Goal: Information Seeking & Learning: Learn about a topic

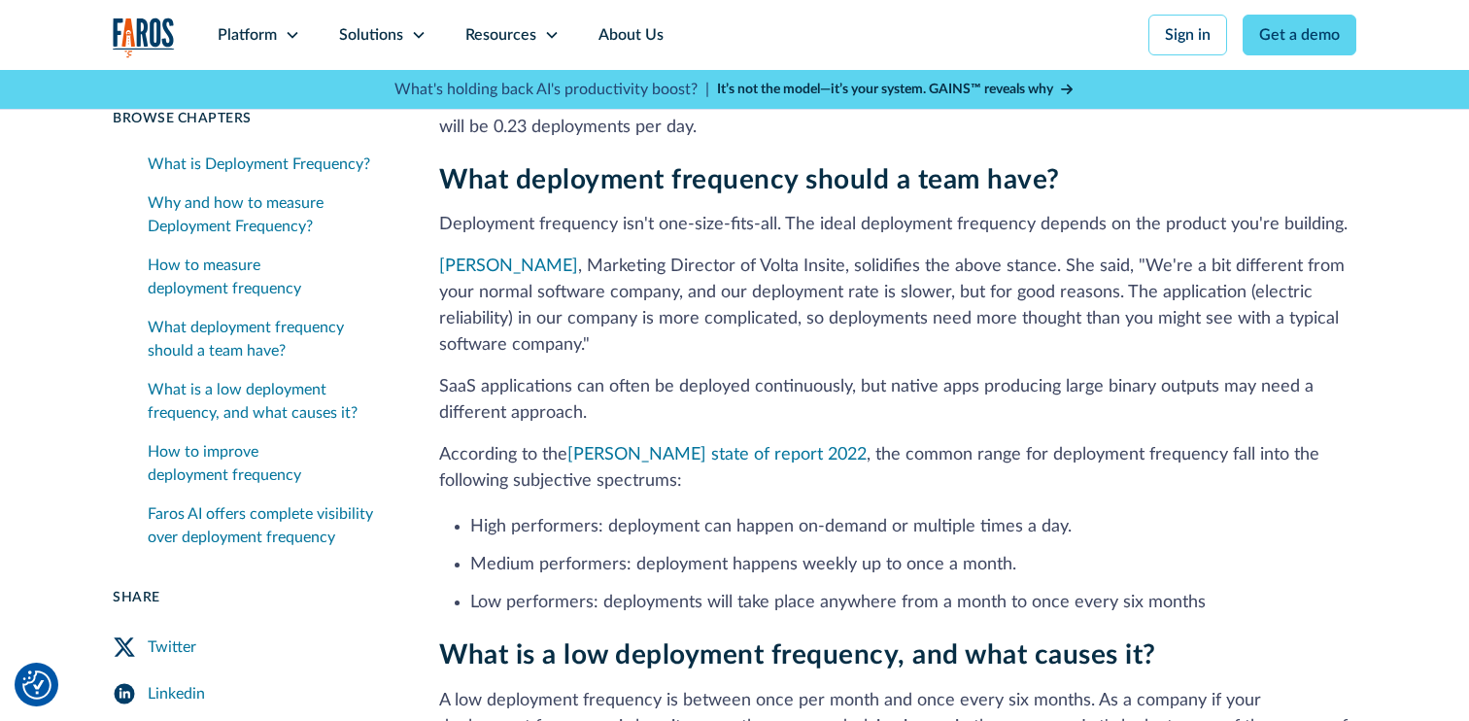
scroll to position [2037, 0]
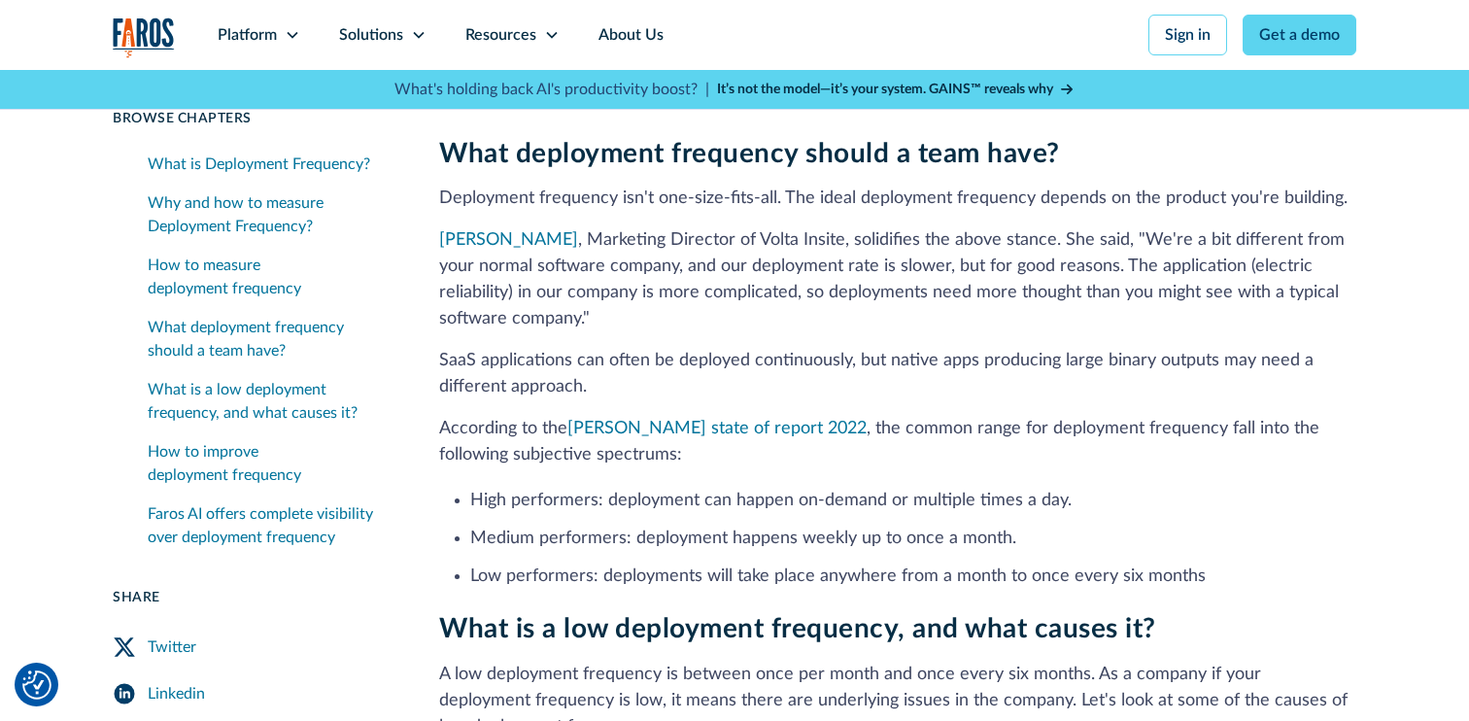
click at [548, 416] on p "According to the DORA state of report 2022 , the common range for deployment fr…" at bounding box center [897, 442] width 917 height 52
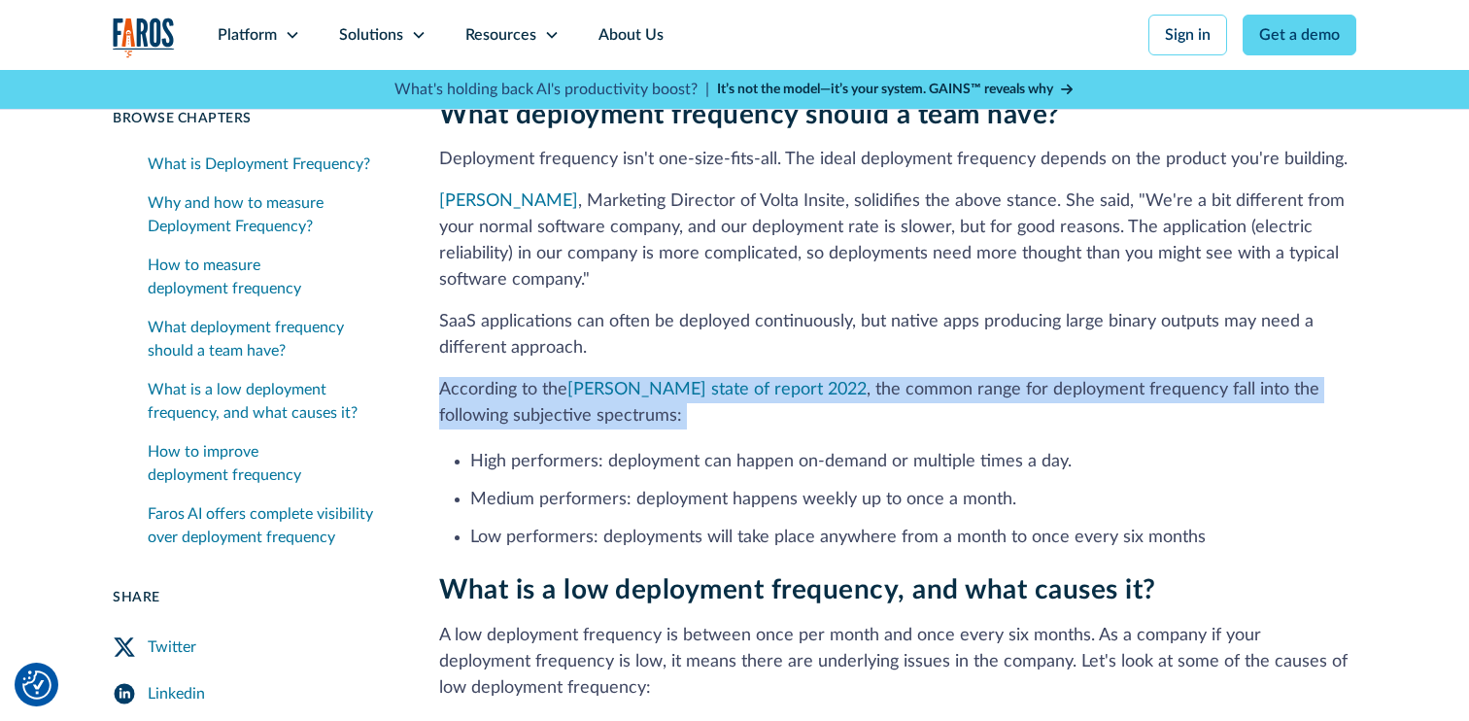
drag, startPoint x: 615, startPoint y: 351, endPoint x: 431, endPoint y: 322, distance: 186.9
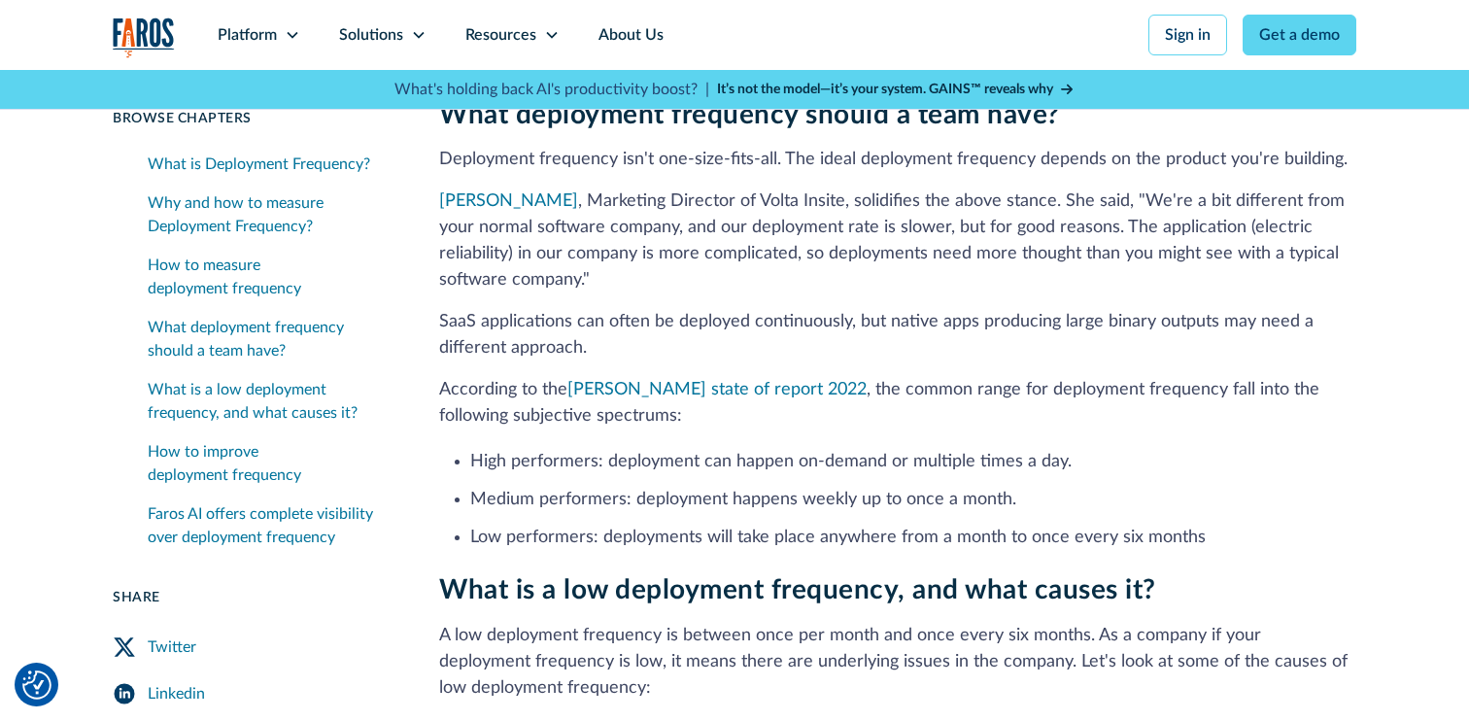
click at [490, 449] on li "High performers: deployment can happen on-demand or multiple times a day." at bounding box center [913, 462] width 886 height 26
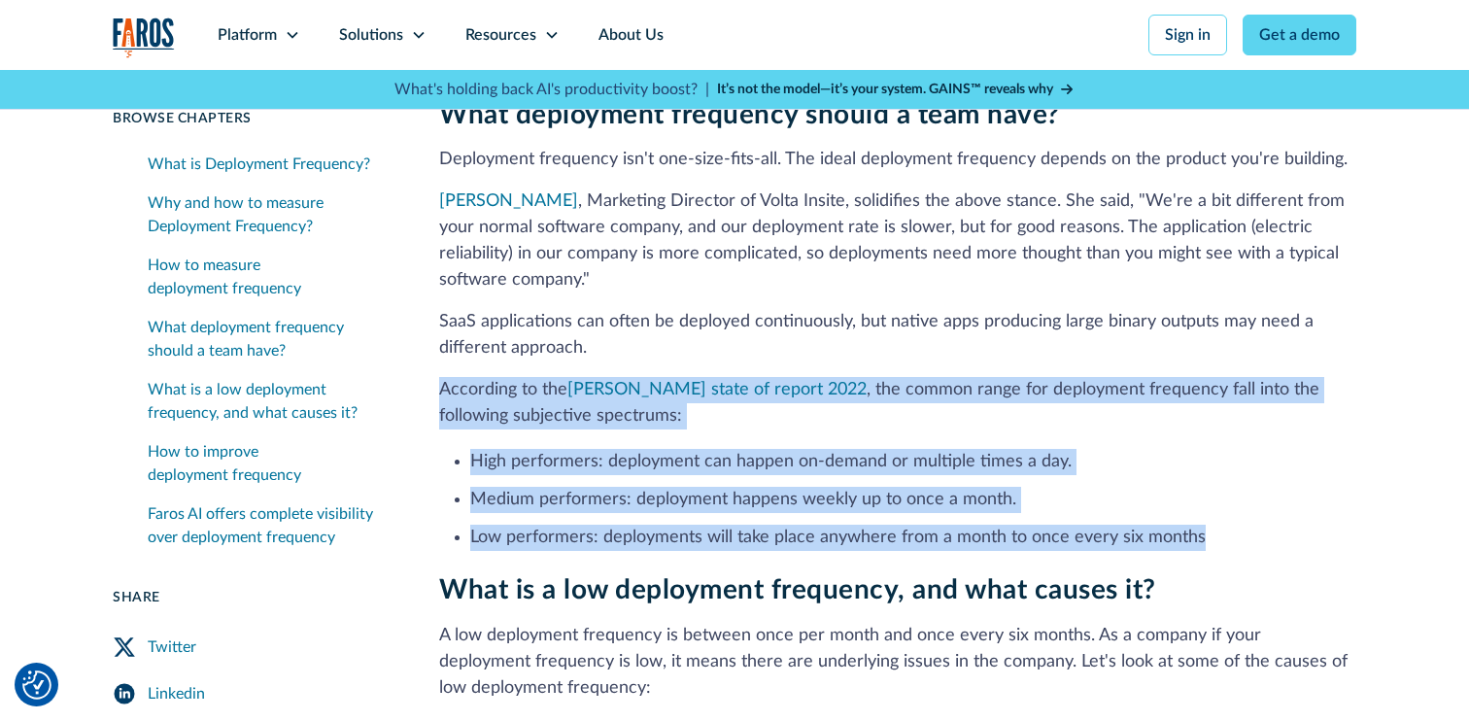
drag, startPoint x: 442, startPoint y: 310, endPoint x: 1264, endPoint y: 461, distance: 835.9
click at [1264, 461] on div "What deployment frequency should a team have? Deployment frequency isn't one-si…" at bounding box center [897, 325] width 917 height 453
click at [637, 377] on p "According to the DORA state of report 2022 , the common range for deployment fr…" at bounding box center [897, 403] width 917 height 52
drag, startPoint x: 437, startPoint y: 319, endPoint x: 1200, endPoint y: 472, distance: 778.2
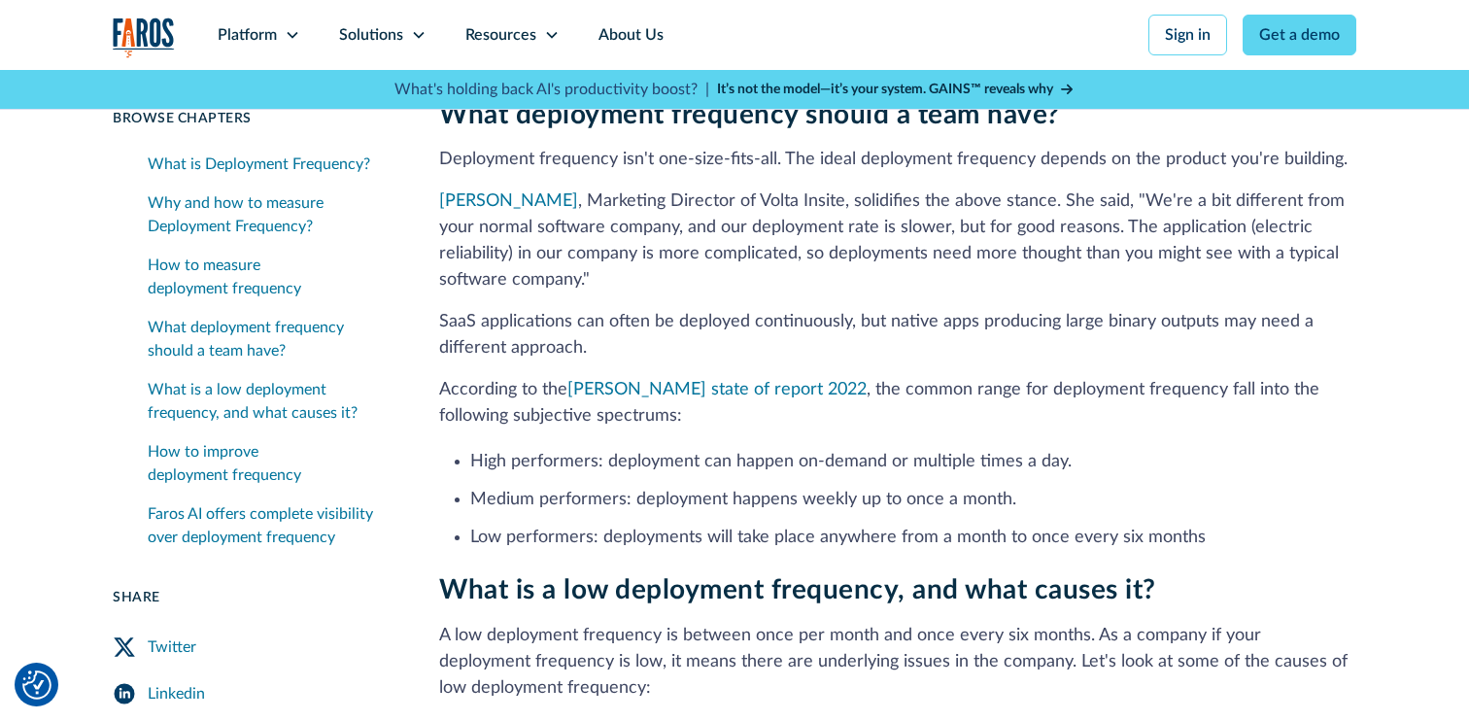
click at [1129, 487] on li "Medium performers: deployment happens weekly up to once a month." at bounding box center [913, 500] width 886 height 26
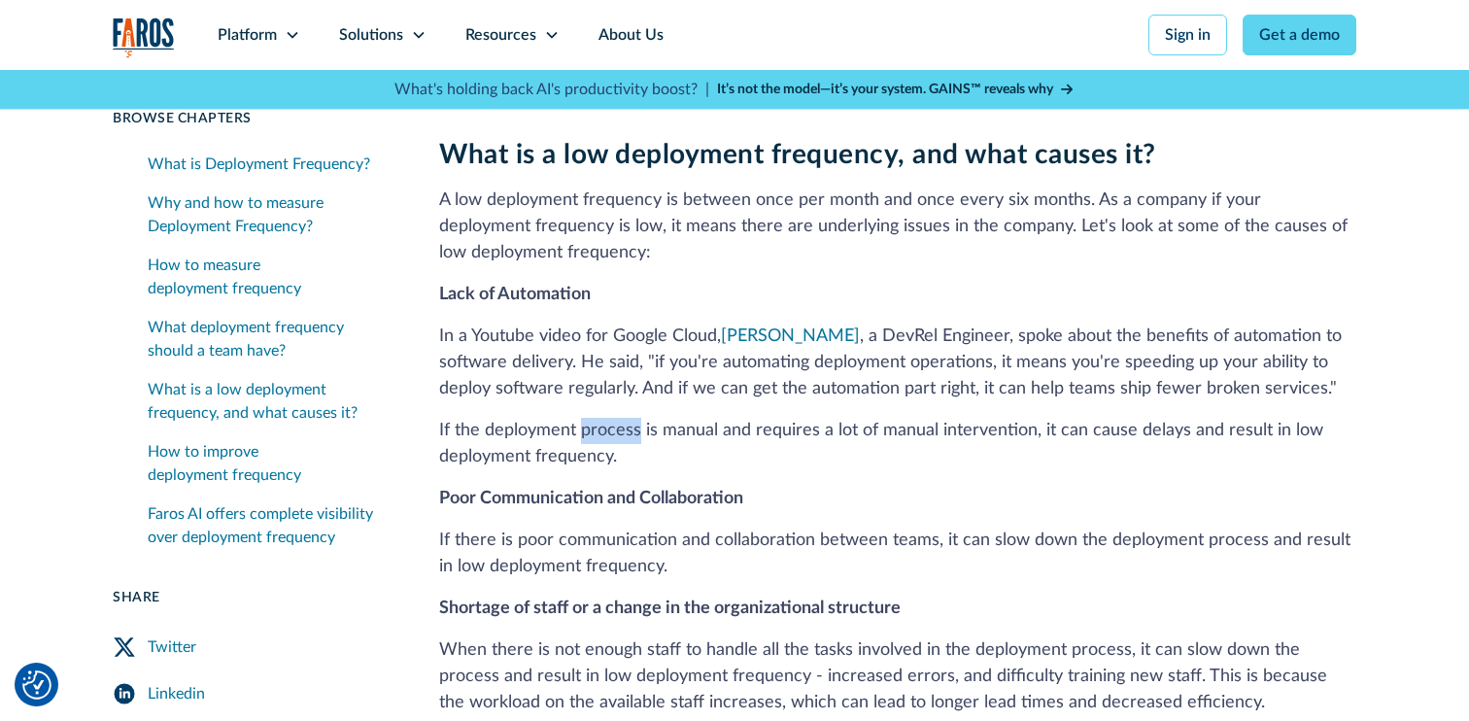
scroll to position [2557, 0]
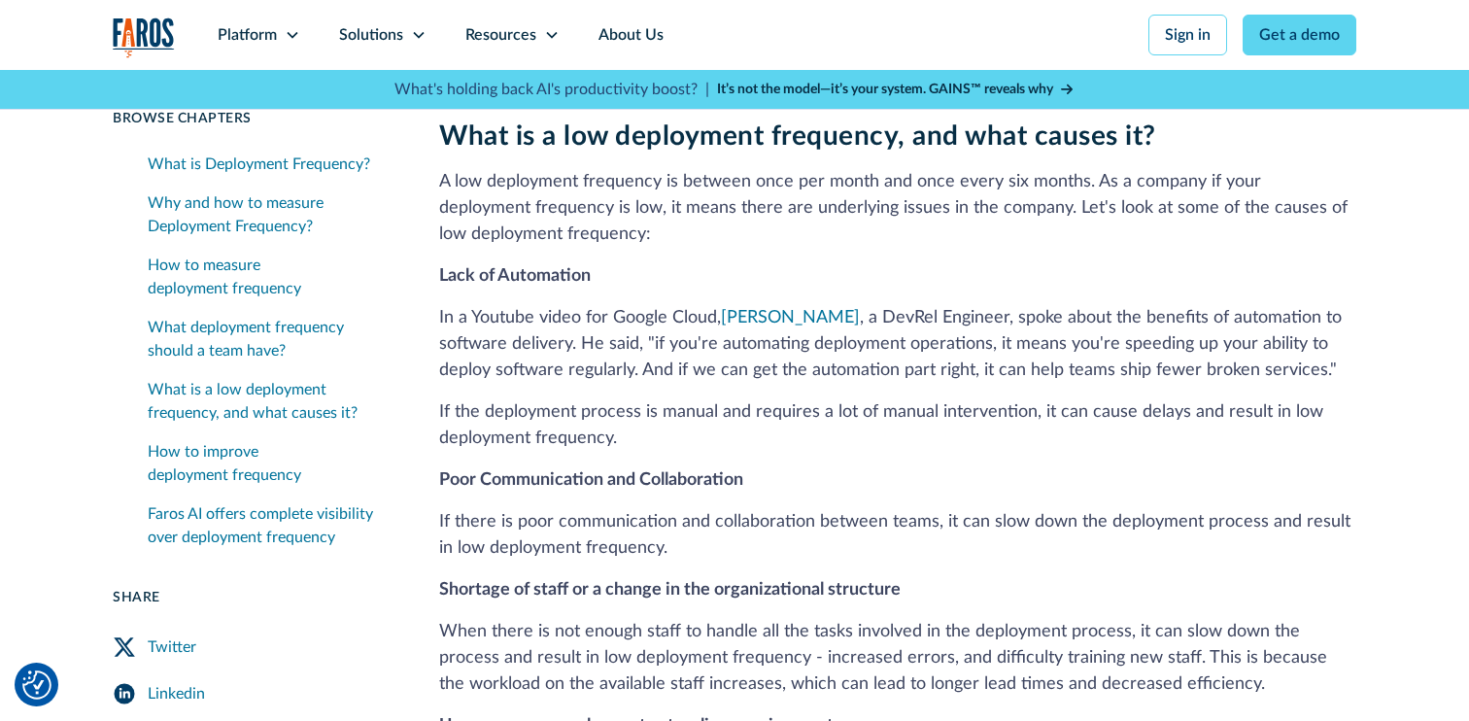
click at [544, 312] on div "What is a low deployment frequency, and what causes it? A low deployment freque…" at bounding box center [897, 519] width 917 height 797
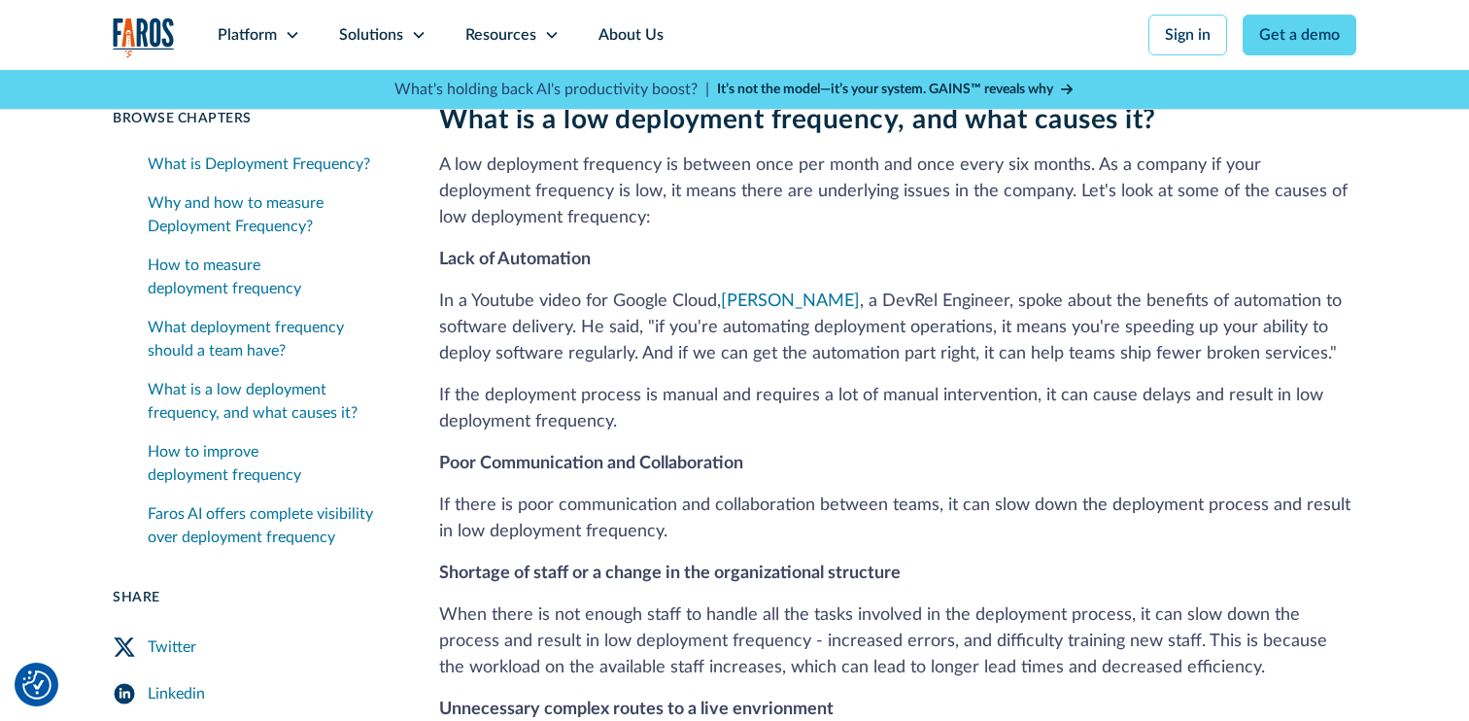
scroll to position [2577, 0]
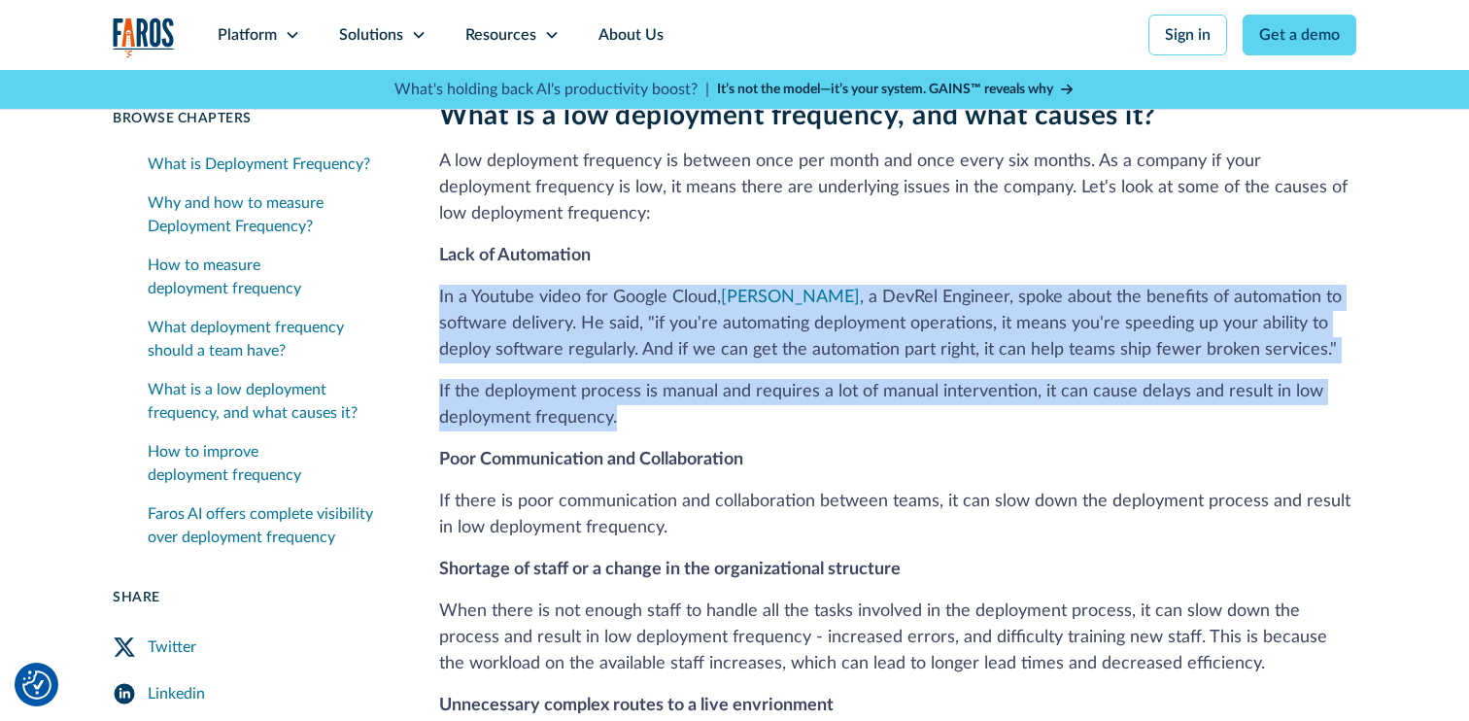
drag, startPoint x: 641, startPoint y: 351, endPoint x: 432, endPoint y: 201, distance: 257.0
click at [432, 201] on div "15 min read Browse Chapters 15 min read What is Deployment Frequency? Why and h…" at bounding box center [735, 435] width 1244 height 4871
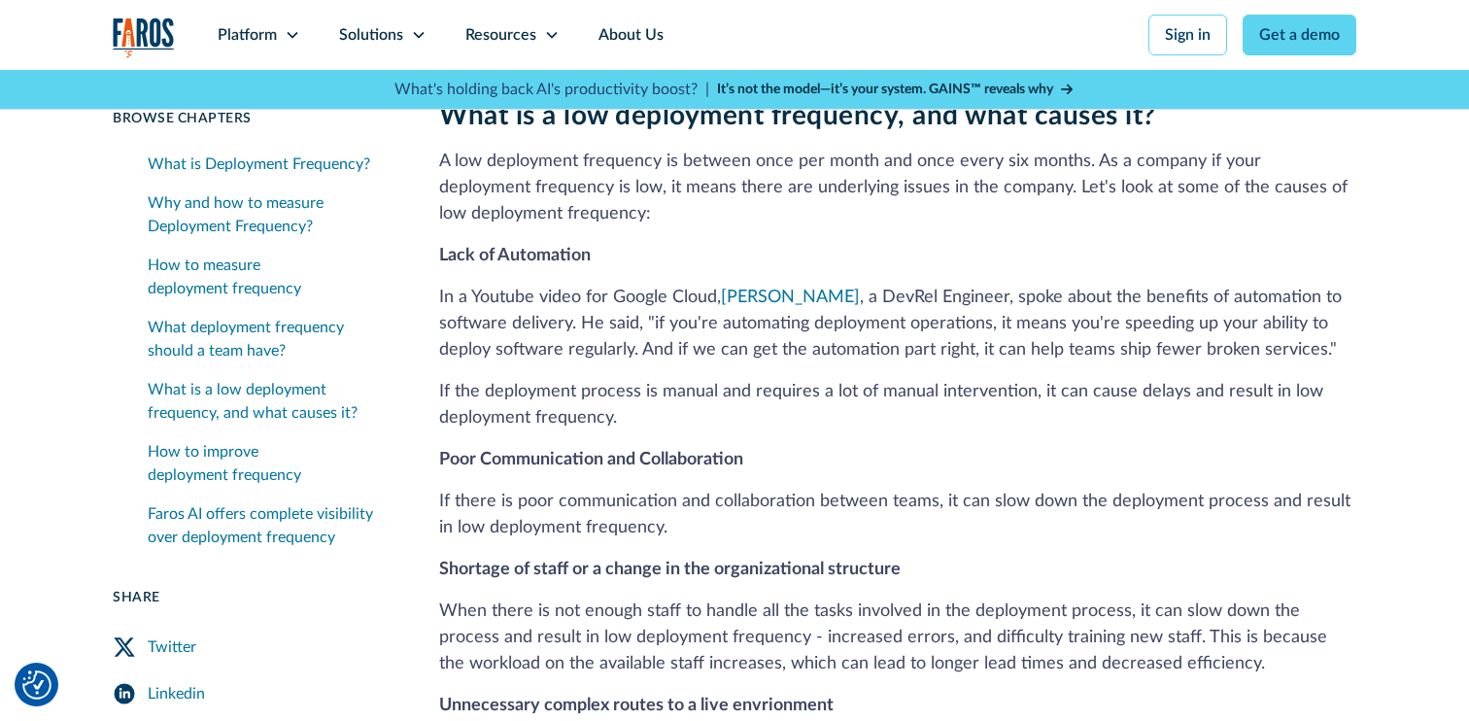
click at [580, 285] on p "In a Youtube video for Google Cloud, Sandeep Parikh , a DevRel Engineer, spoke …" at bounding box center [897, 324] width 917 height 79
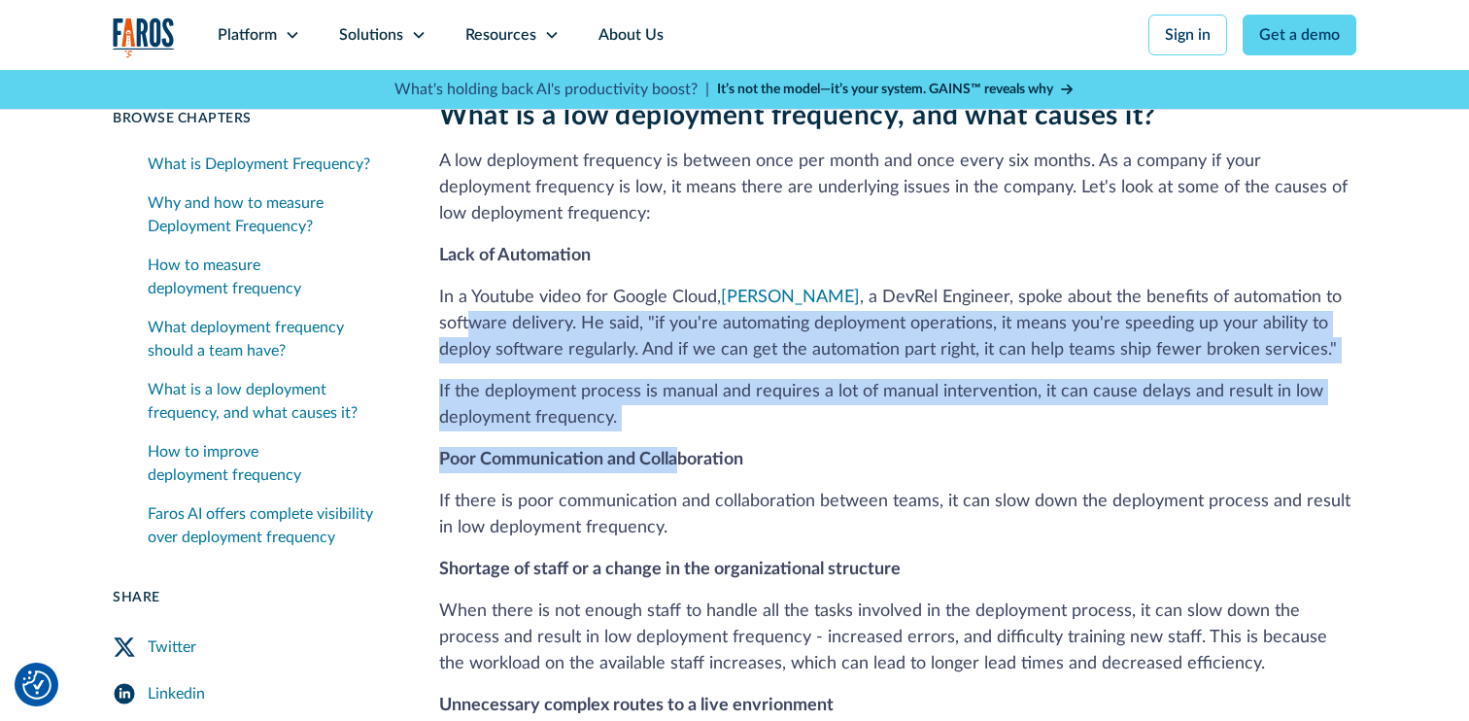
drag, startPoint x: 675, startPoint y: 370, endPoint x: 466, endPoint y: 239, distance: 246.7
click at [466, 239] on div "What is a low deployment frequency, and what causes it? A low deployment freque…" at bounding box center [897, 498] width 917 height 797
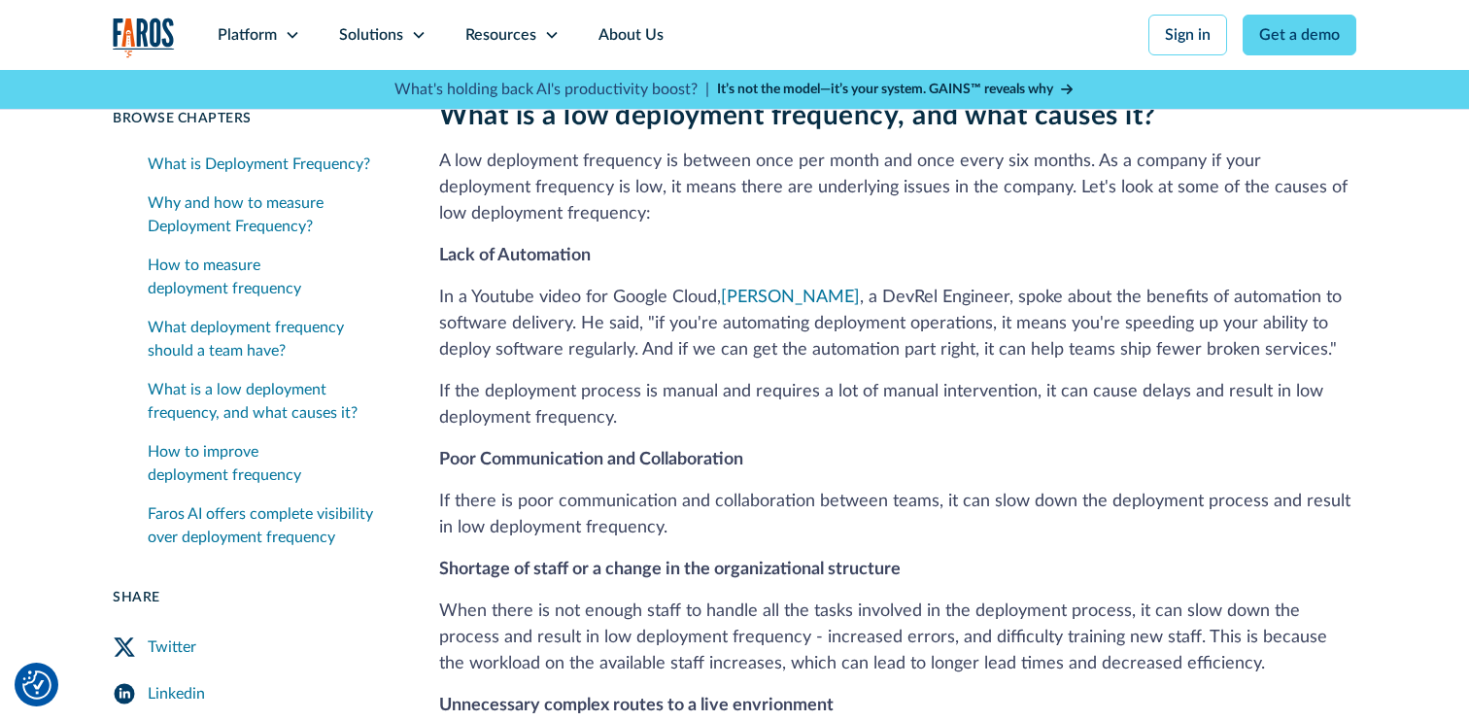
click at [500, 285] on p "In a Youtube video for Google Cloud, Sandeep Parikh , a DevRel Engineer, spoke …" at bounding box center [897, 324] width 917 height 79
click at [669, 379] on p "If the deployment process is manual and requires a lot of manual intervention, …" at bounding box center [897, 405] width 917 height 52
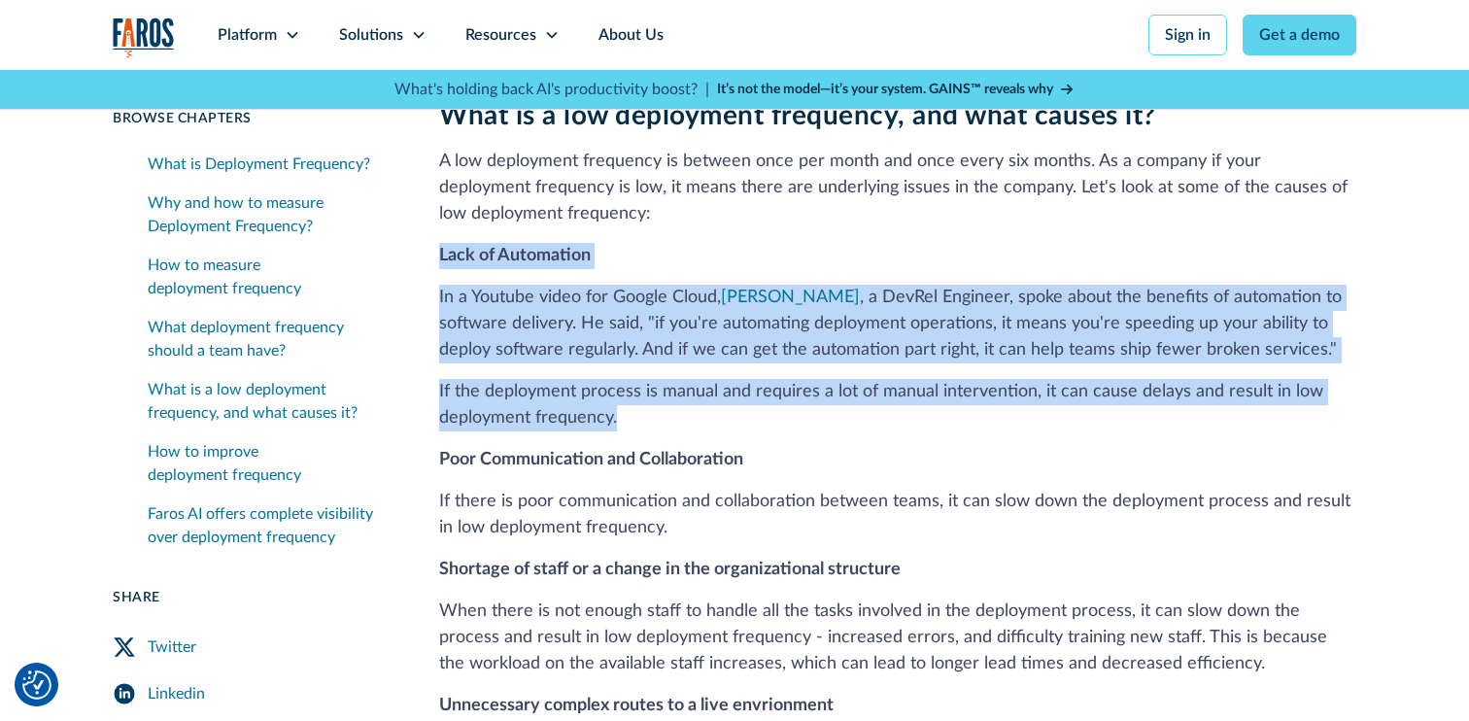
drag, startPoint x: 622, startPoint y: 343, endPoint x: 431, endPoint y: 177, distance: 253.5
click at [431, 177] on div "15 min read Browse Chapters 15 min read What is Deployment Frequency? Why and h…" at bounding box center [735, 435] width 1244 height 4871
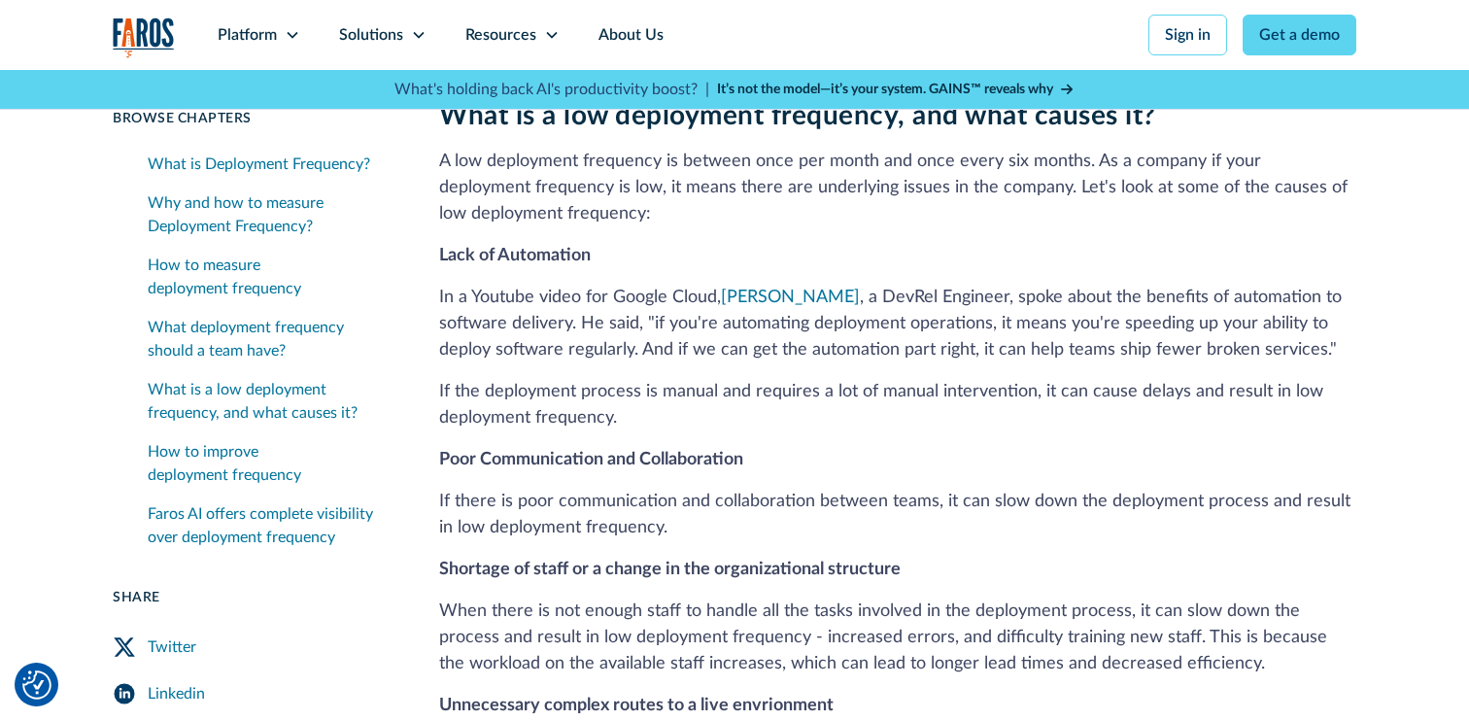
click at [545, 451] on strong "Poor Communication and Collaboration" at bounding box center [591, 459] width 304 height 17
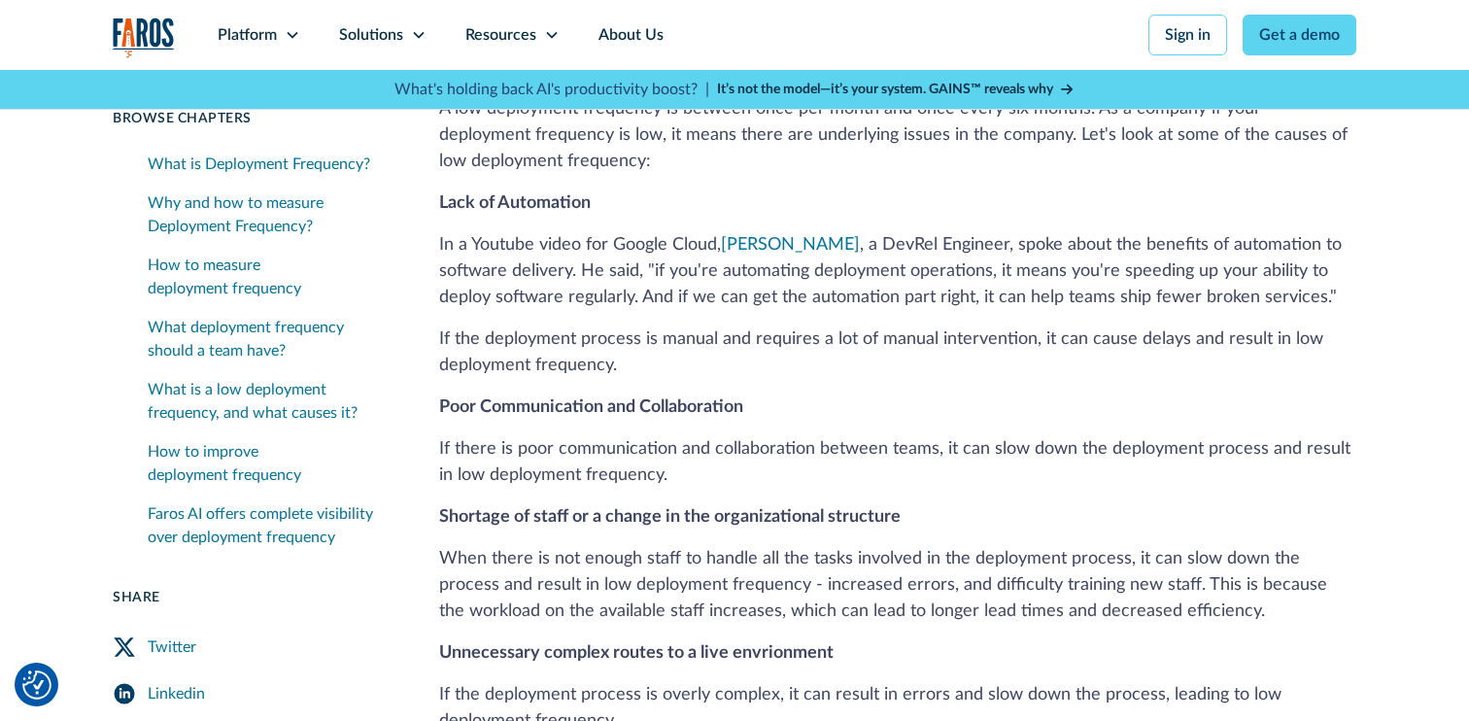
scroll to position [2694, 0]
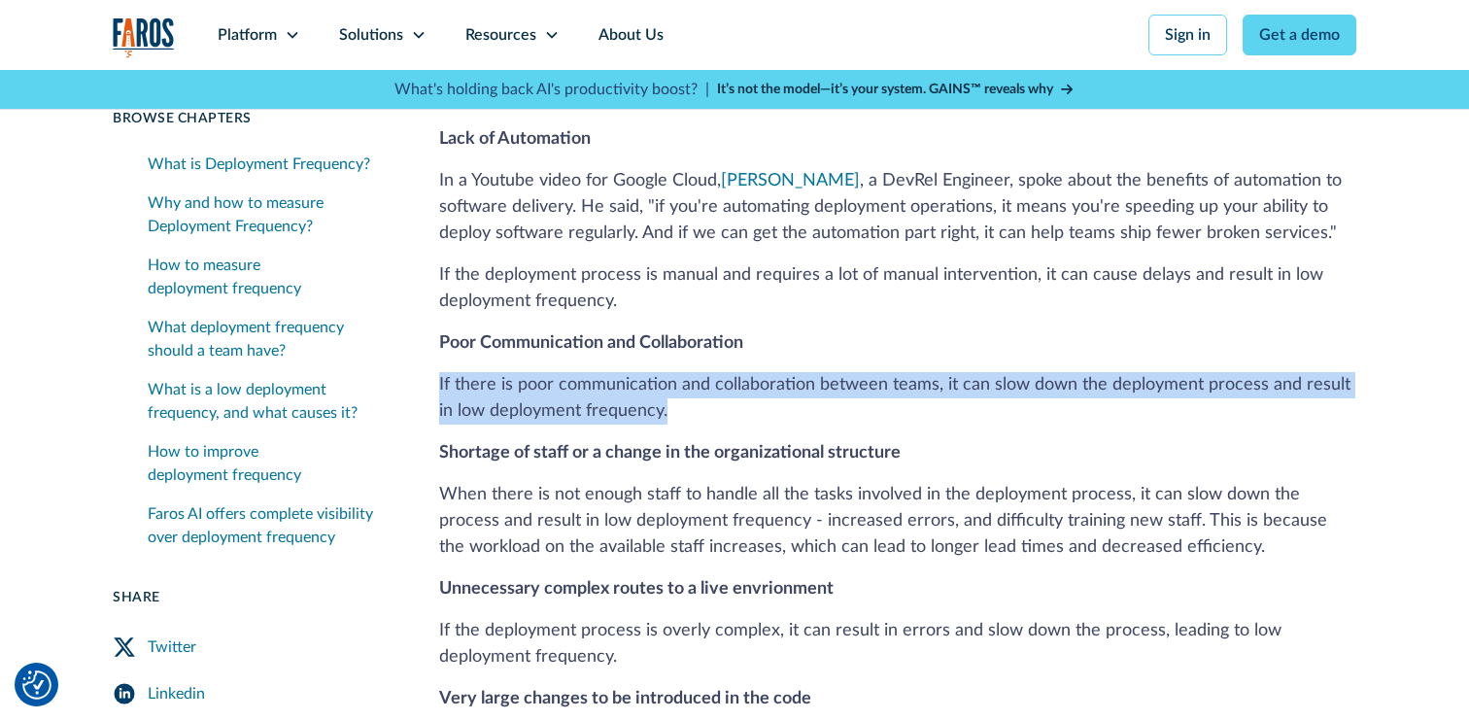
drag, startPoint x: 684, startPoint y: 331, endPoint x: 439, endPoint y: 303, distance: 246.5
click at [439, 372] on p "If there is poor communication and collaboration between teams, it can slow dow…" at bounding box center [897, 398] width 917 height 52
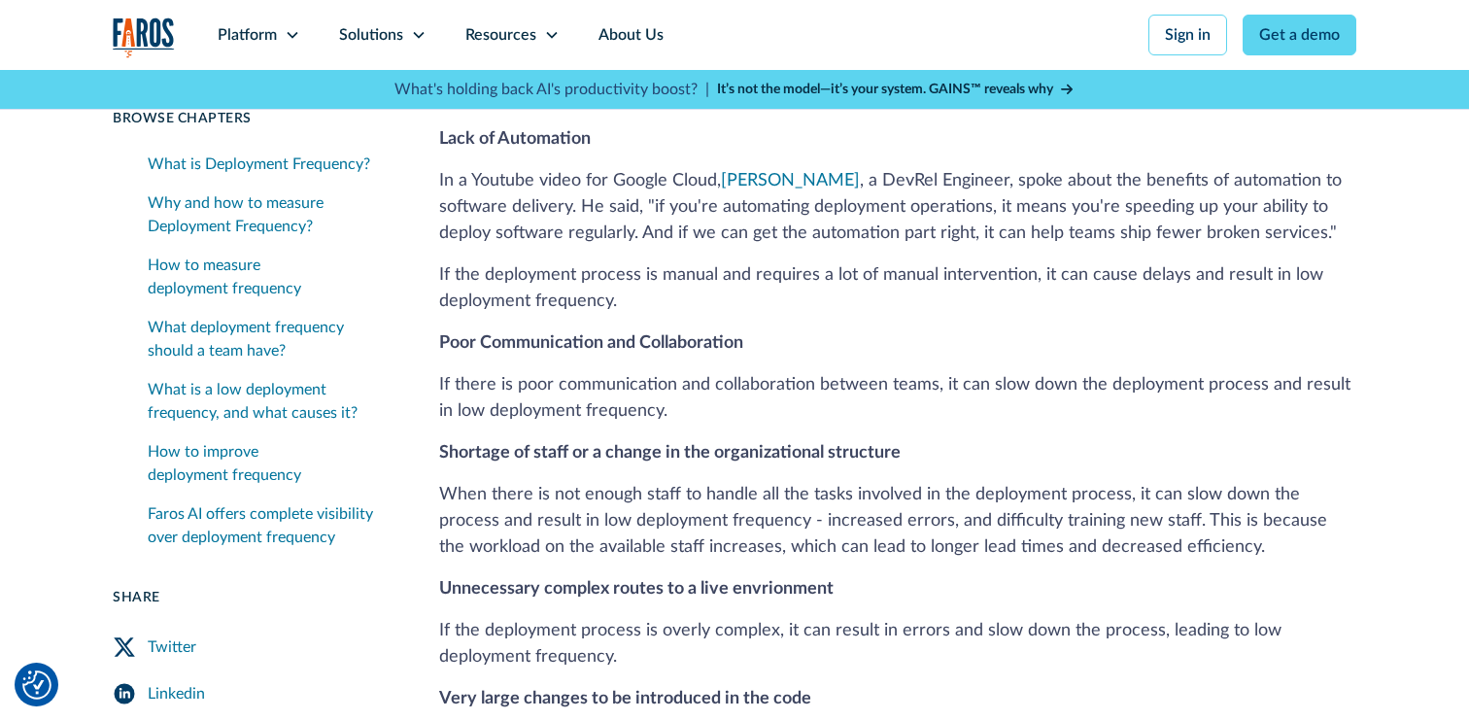
click at [604, 387] on div "What is a low deployment frequency, and what causes it? A low deployment freque…" at bounding box center [897, 381] width 917 height 797
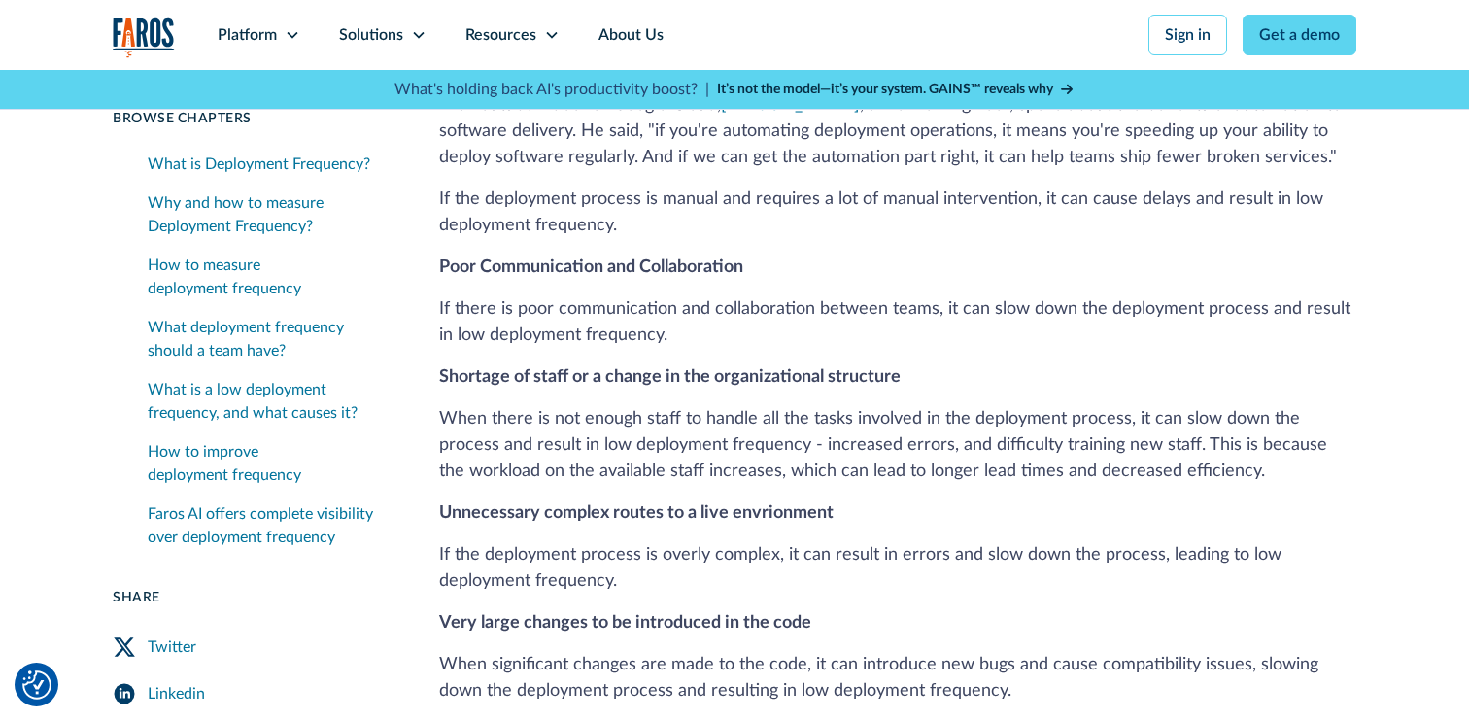
scroll to position [2780, 0]
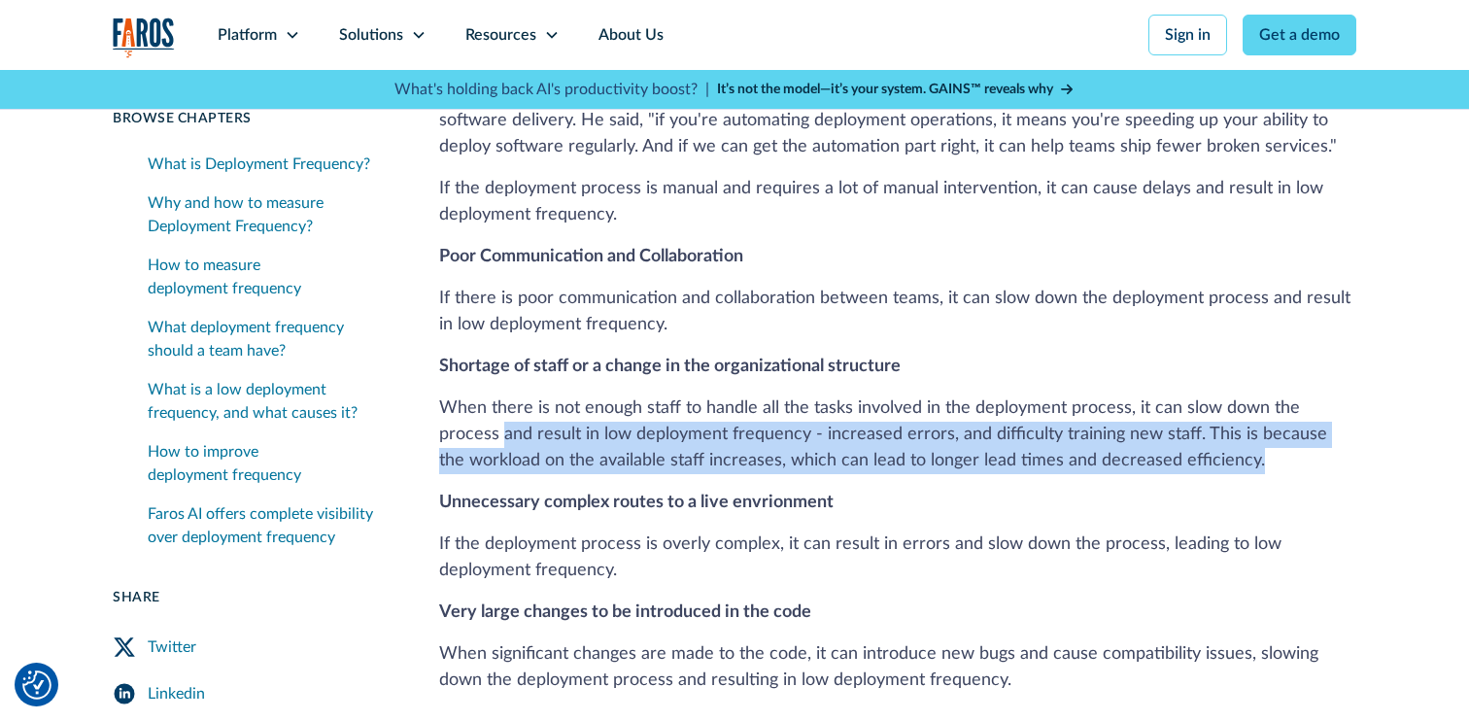
drag, startPoint x: 1162, startPoint y: 381, endPoint x: 431, endPoint y: 345, distance: 732.7
click at [431, 345] on div "15 min read Browse Chapters 15 min read What is Deployment Frequency? Why and h…" at bounding box center [735, 232] width 1244 height 4871
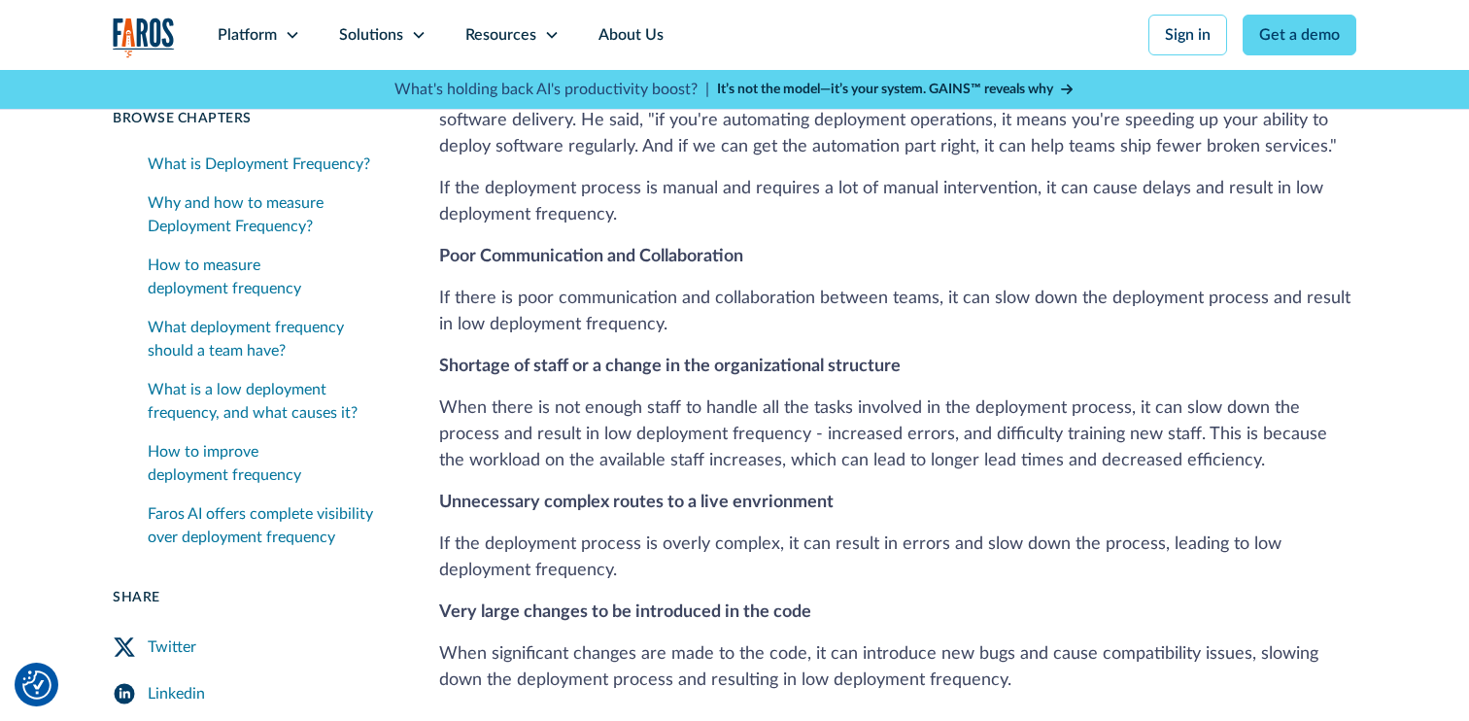
click at [838, 396] on p "When there is not enough staff to handle all the tasks involved in the deployme…" at bounding box center [897, 435] width 917 height 79
click at [449, 396] on p "When there is not enough staff to handle all the tasks involved in the deployme…" at bounding box center [897, 435] width 917 height 79
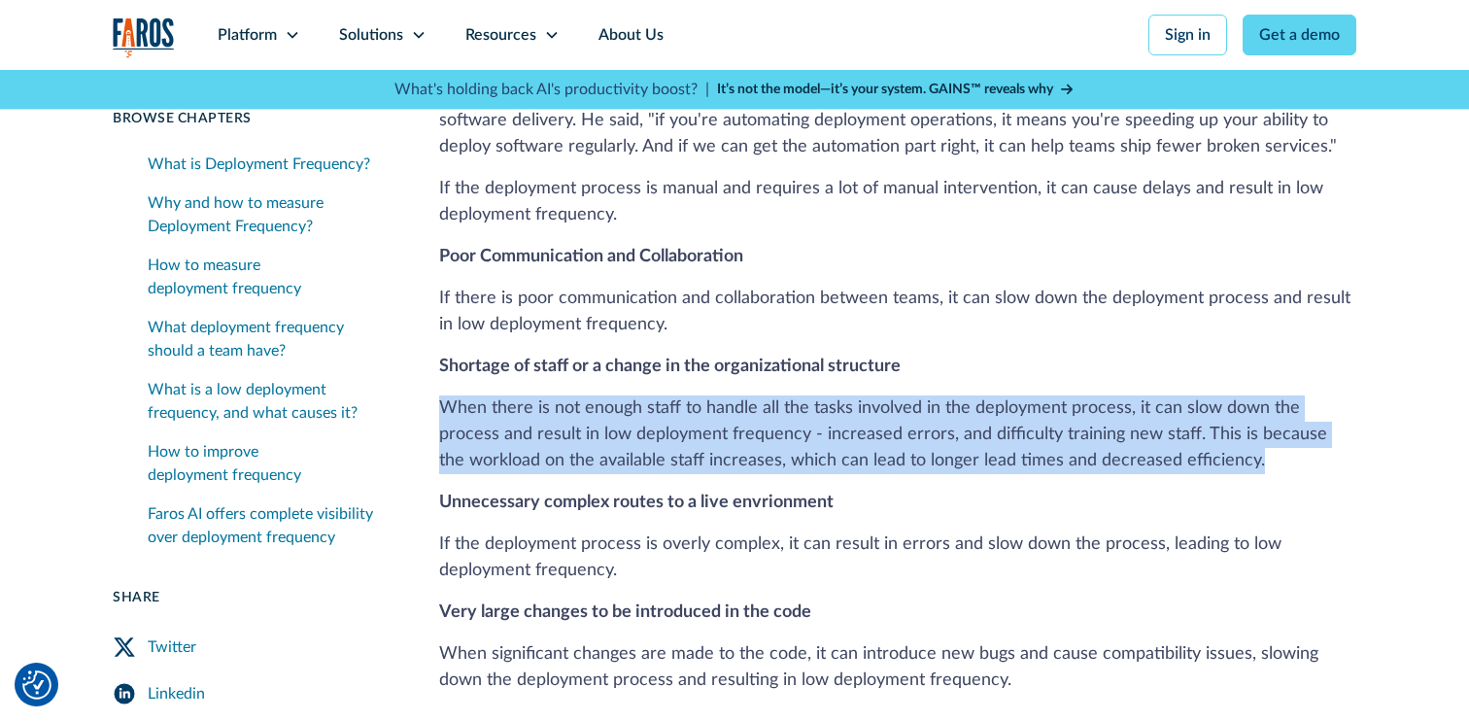
click at [449, 396] on p "When there is not enough staff to handle all the tasks involved in the deployme…" at bounding box center [897, 435] width 917 height 79
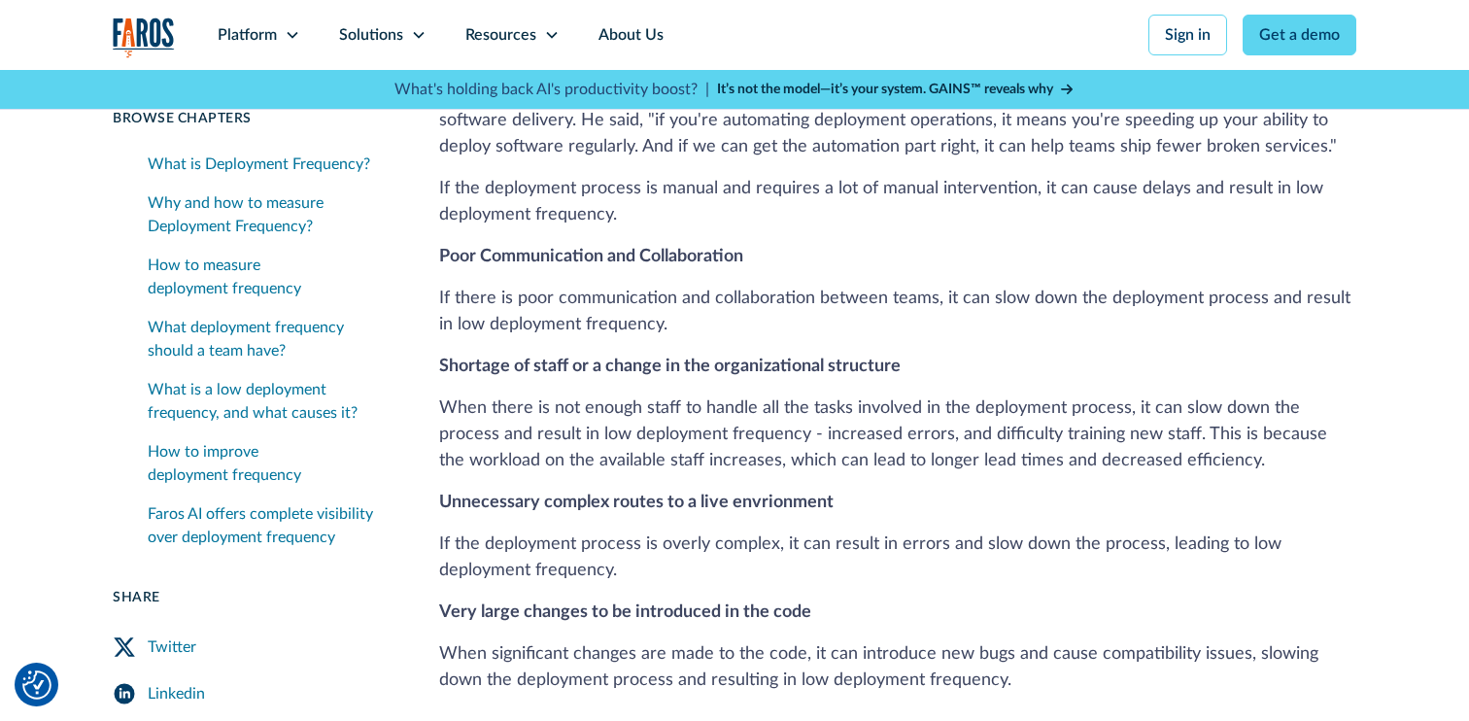
click at [519, 396] on p "When there is not enough staff to handle all the tasks involved in the deployme…" at bounding box center [897, 435] width 917 height 79
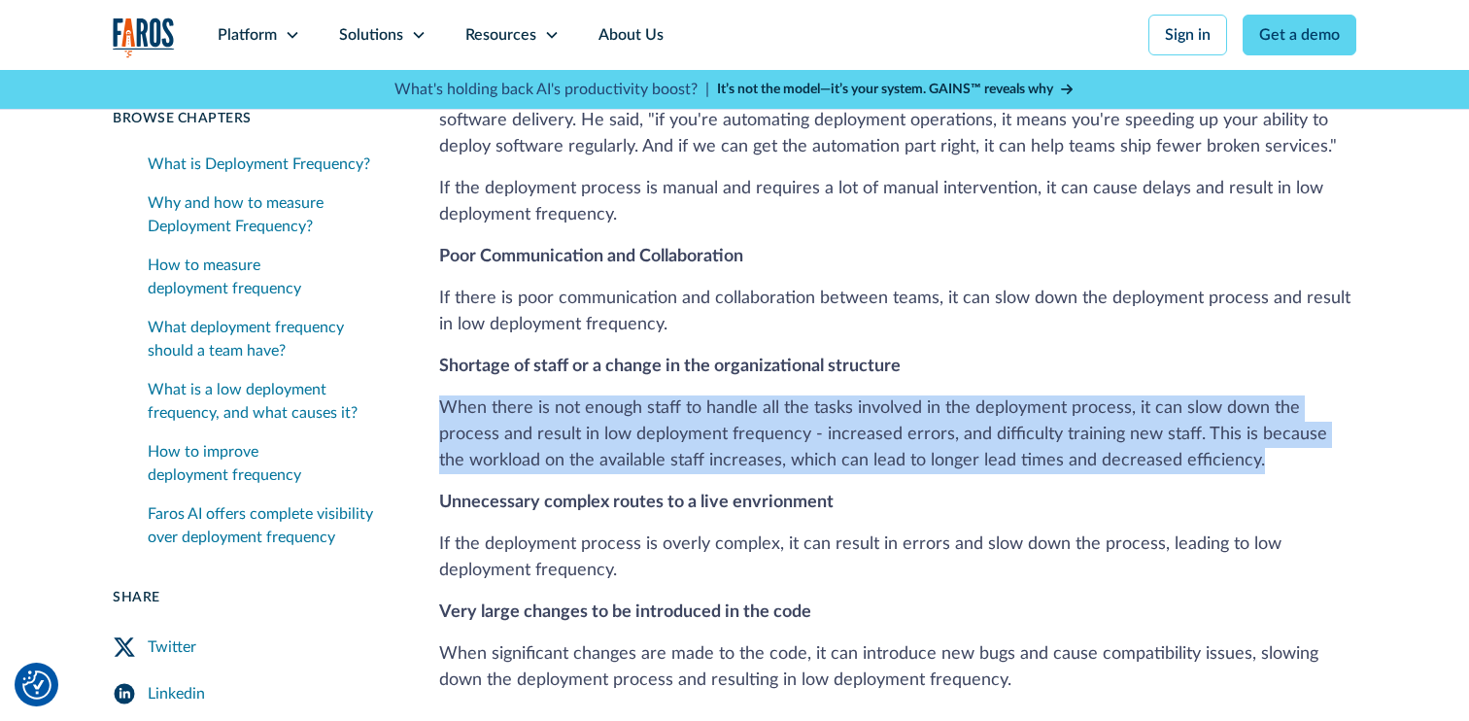
click at [519, 396] on p "When there is not enough staff to handle all the tasks involved in the deployme…" at bounding box center [897, 435] width 917 height 79
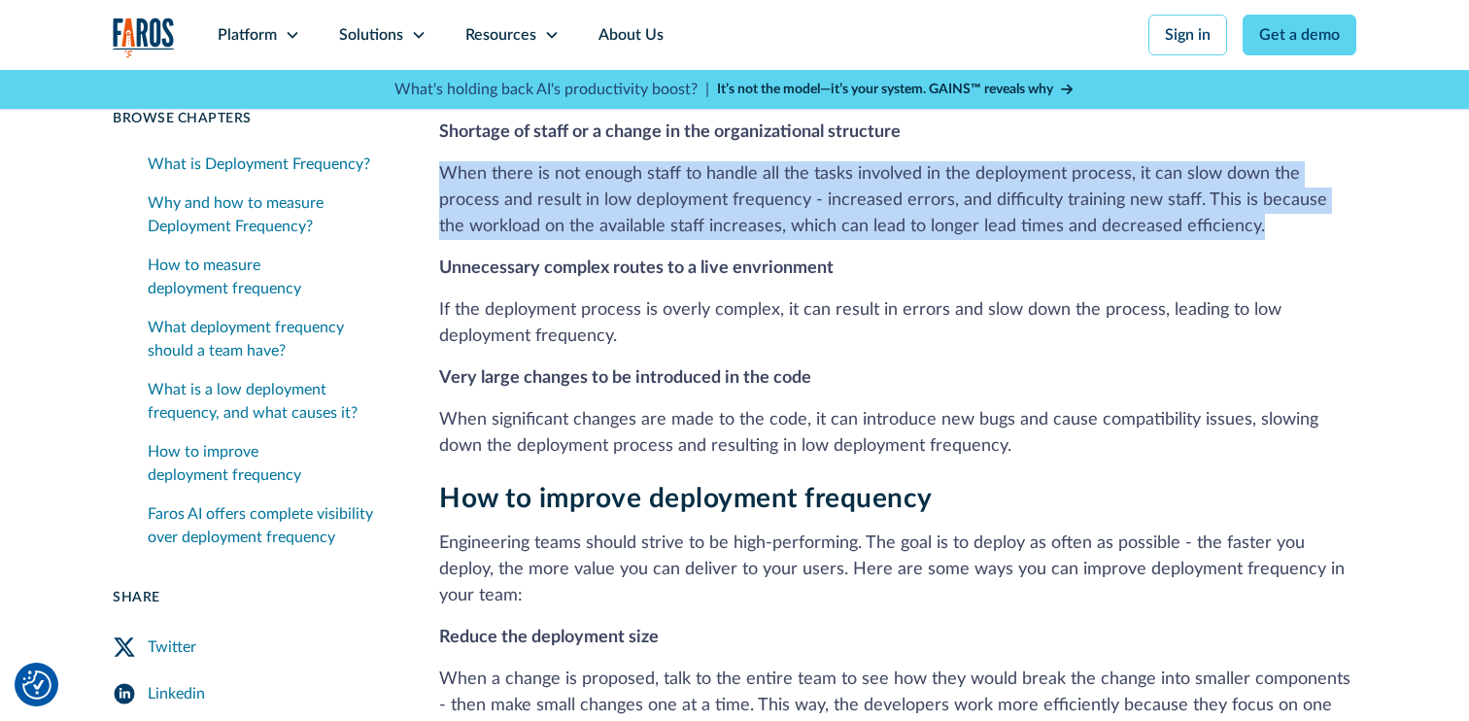
scroll to position [2993, 0]
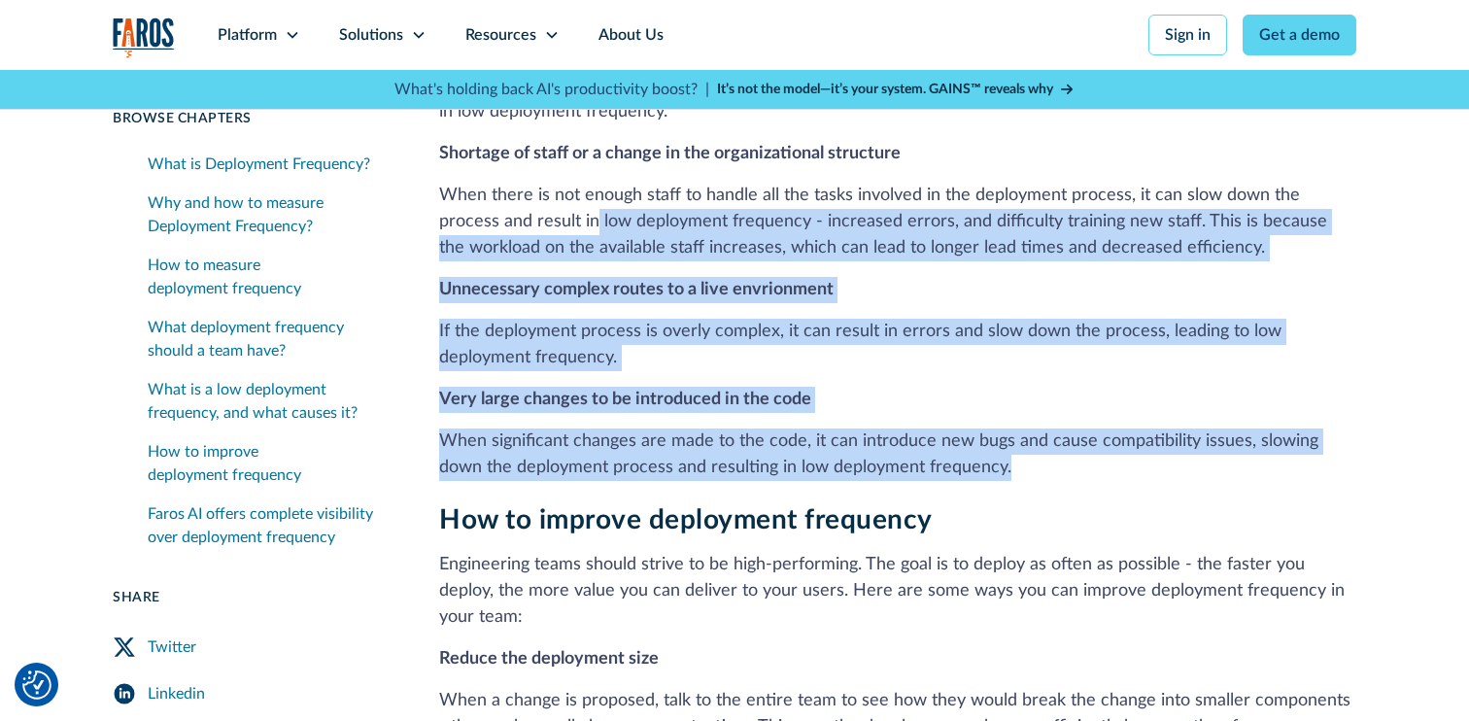
drag, startPoint x: 981, startPoint y: 392, endPoint x: 534, endPoint y: 138, distance: 514.0
click at [534, 138] on div "What is a low deployment frequency, and what causes it? A low deployment freque…" at bounding box center [897, 82] width 917 height 797
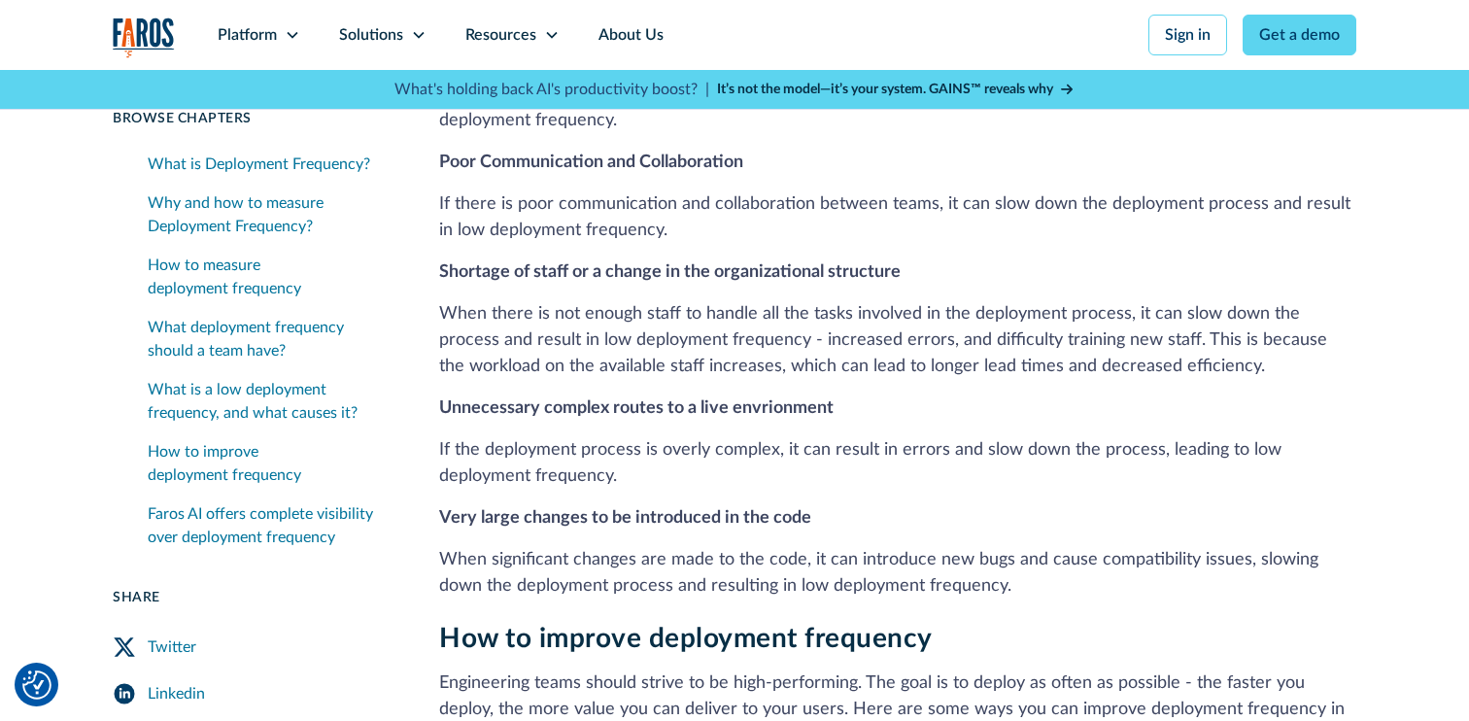
click at [483, 263] on strong "Shortage of staff or a change in the organizational structure" at bounding box center [670, 271] width 462 height 17
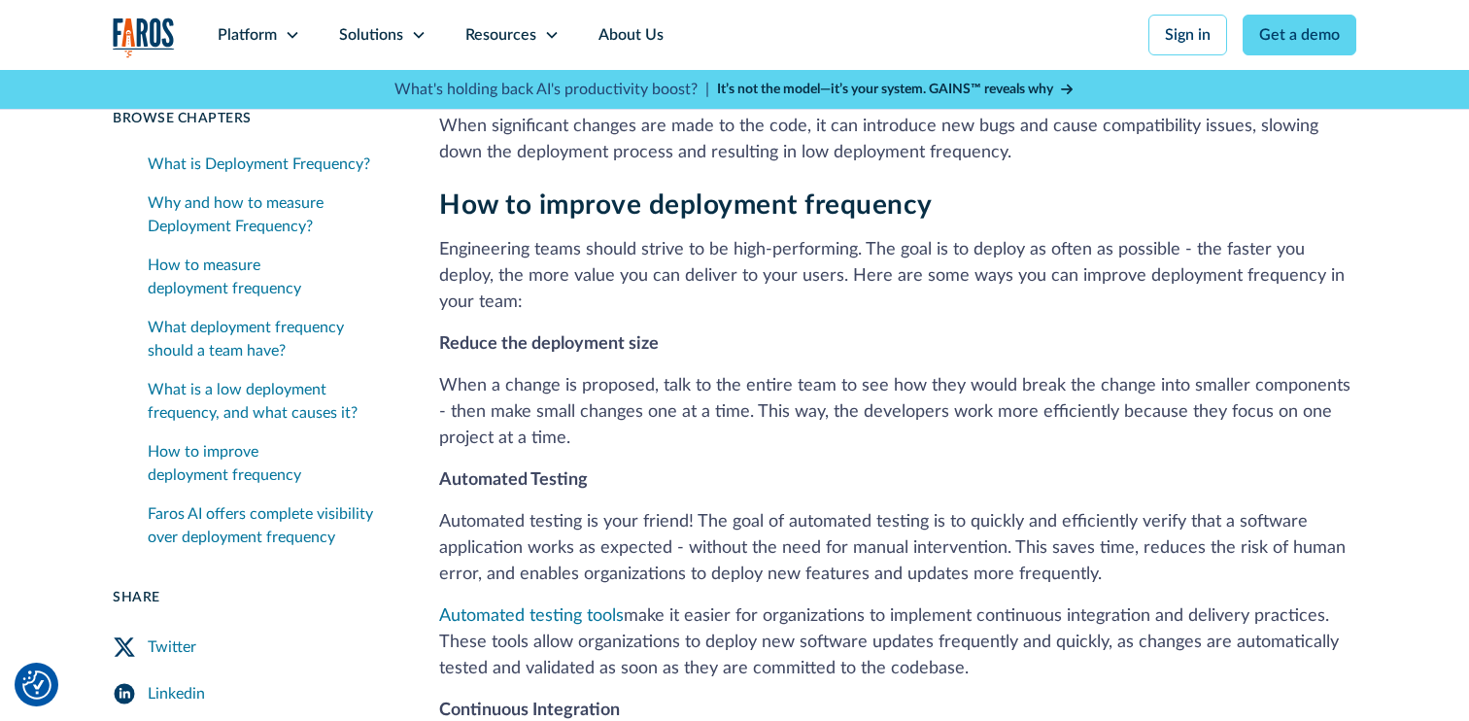
scroll to position [3312, 0]
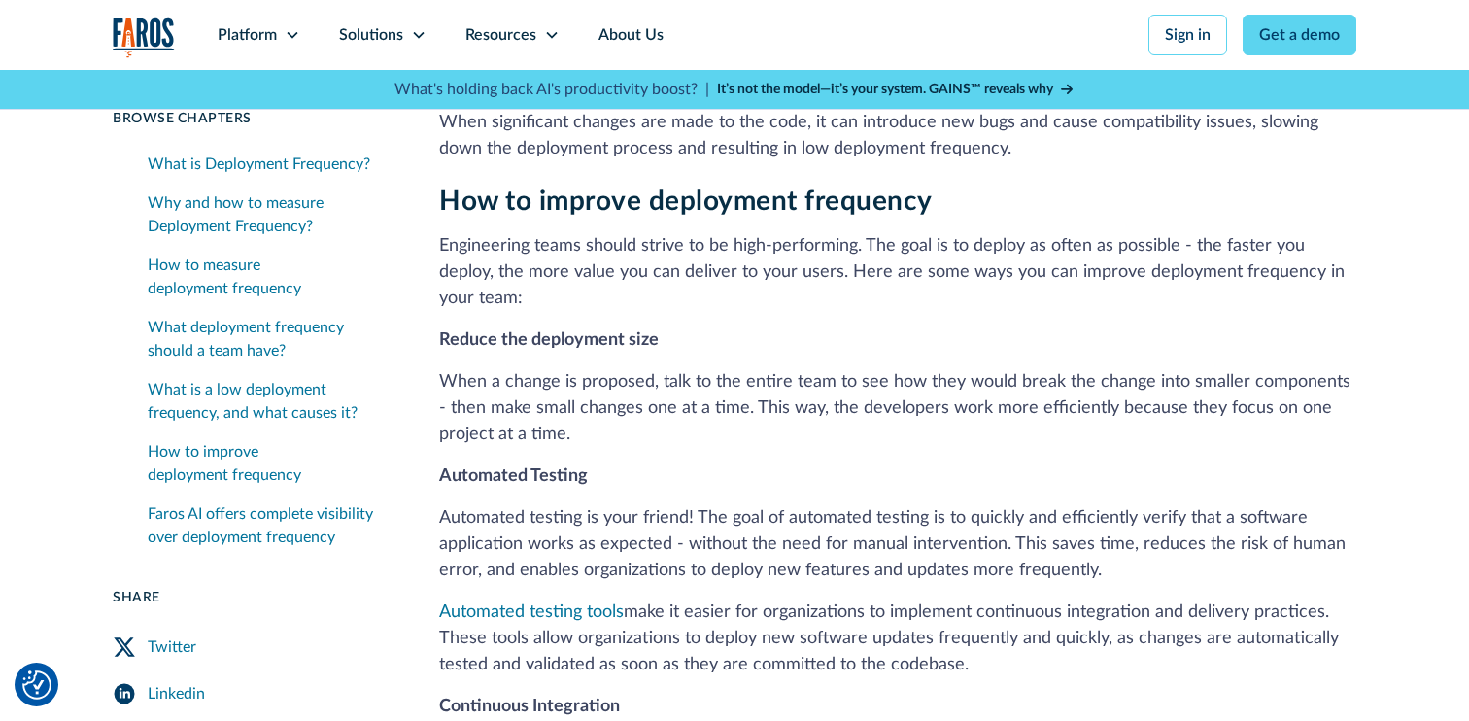
click at [458, 467] on strong "Automated Testing" at bounding box center [513, 475] width 149 height 17
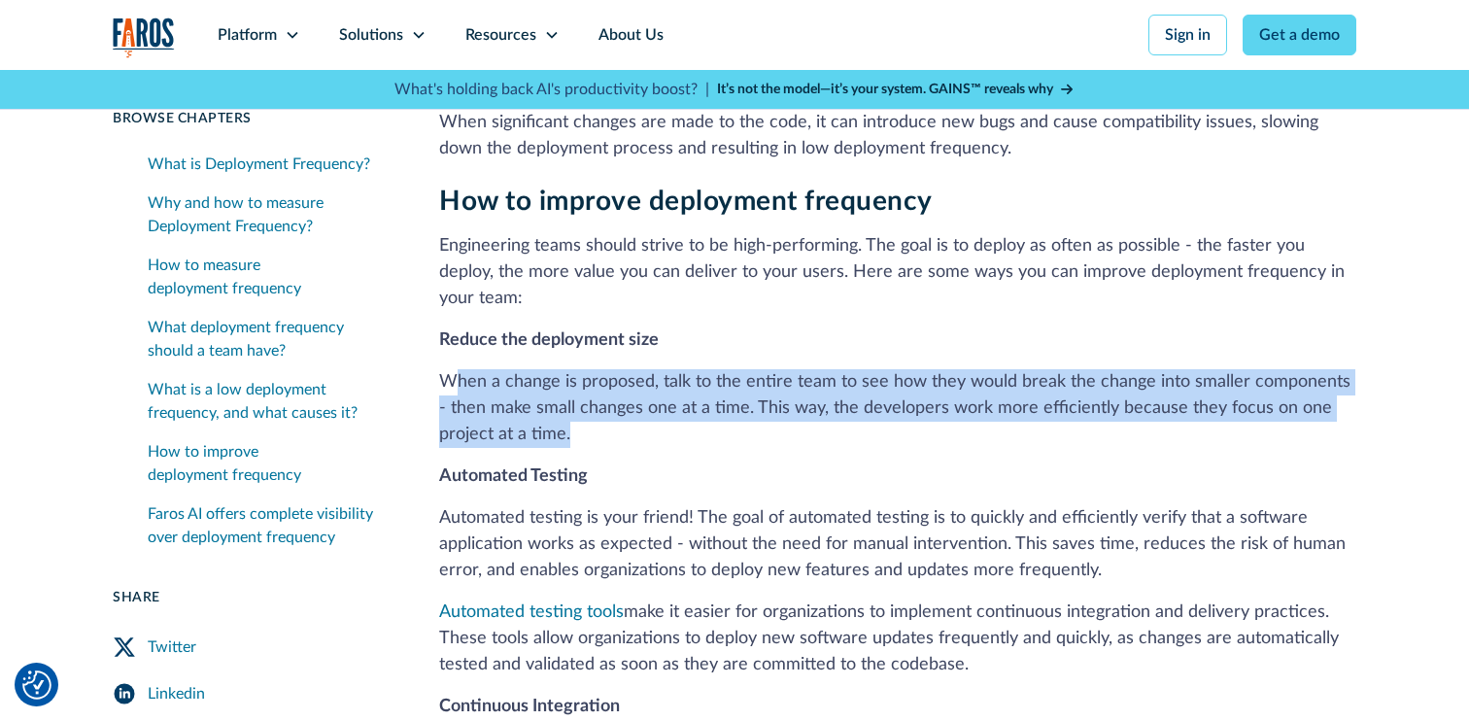
drag, startPoint x: 579, startPoint y: 345, endPoint x: 455, endPoint y: 267, distance: 146.7
click at [455, 267] on div "How to improve deployment frequency Engineering teams should strive to be high-…" at bounding box center [897, 723] width 917 height 1075
click at [521, 357] on div "How to improve deployment frequency Engineering teams should strive to be high-…" at bounding box center [897, 723] width 917 height 1075
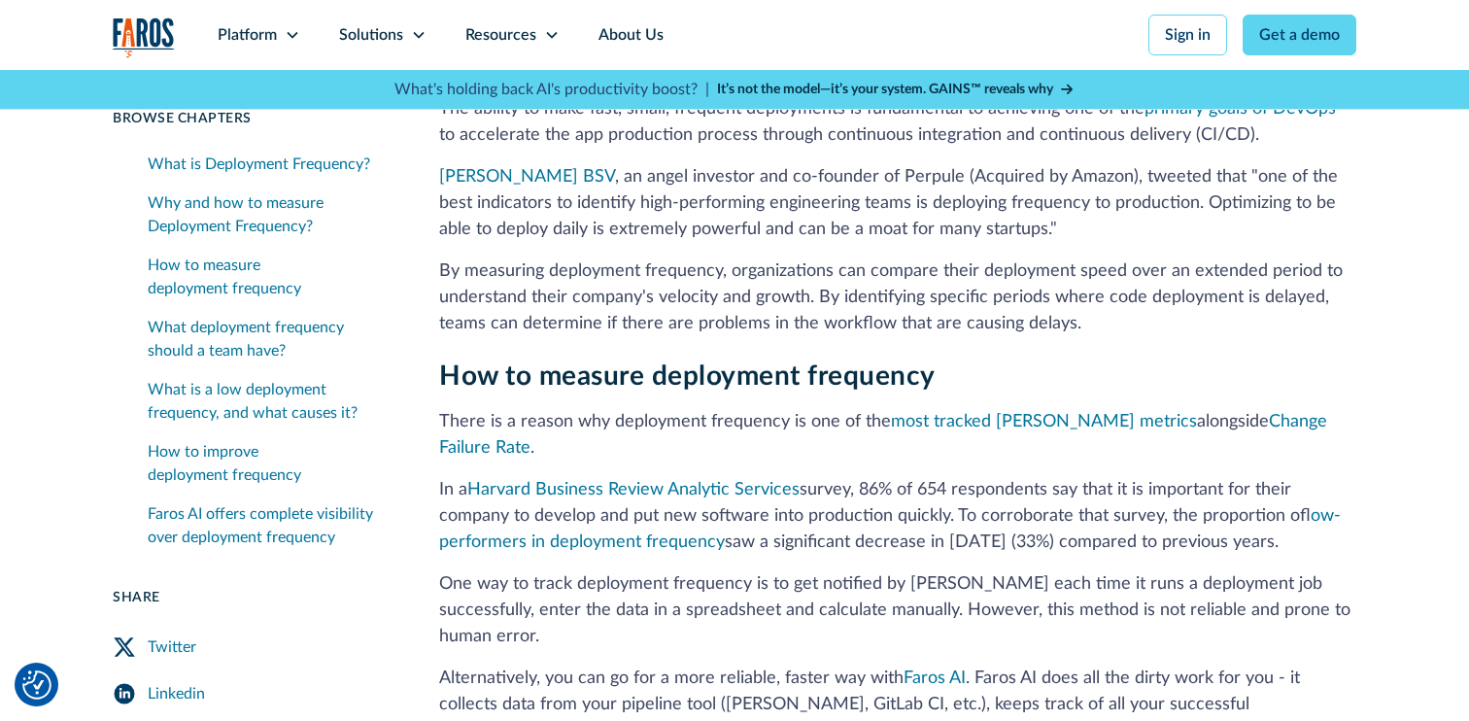
scroll to position [405, 0]
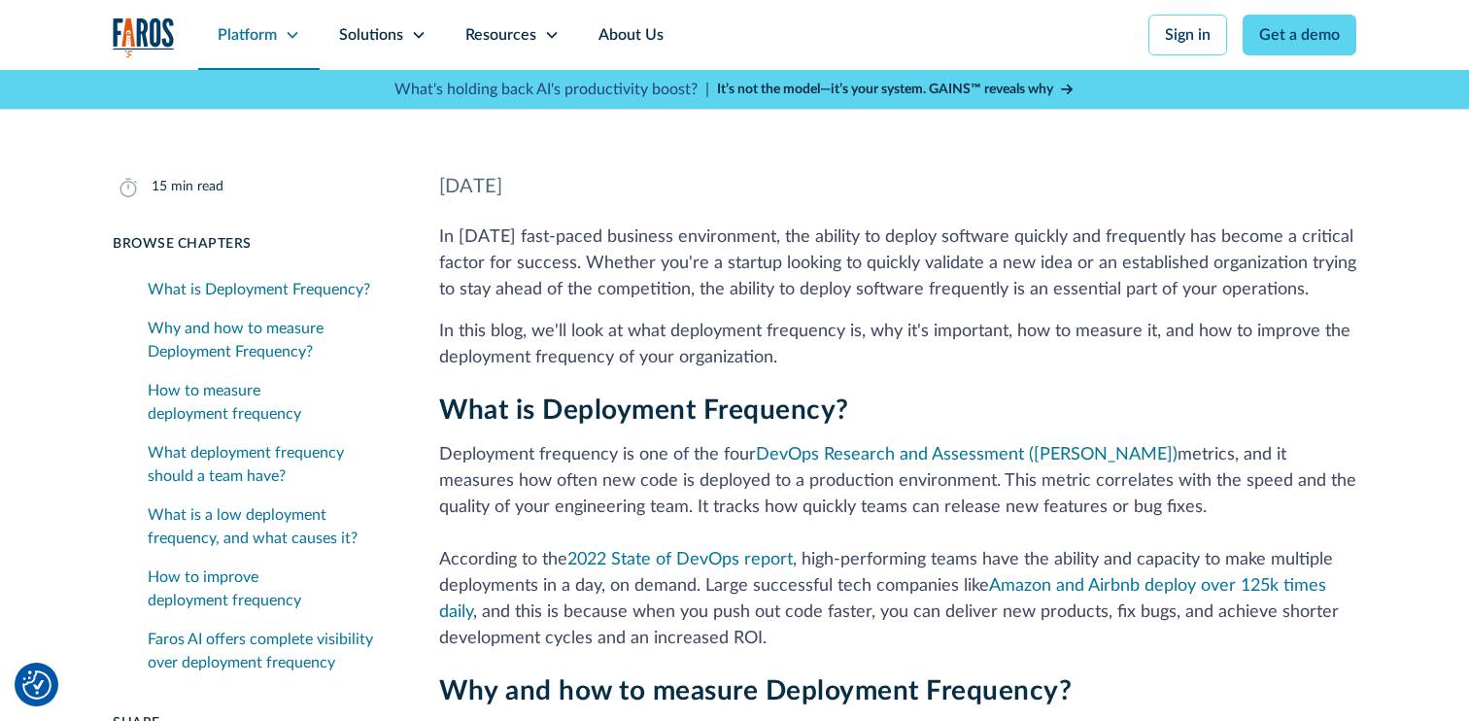
click at [251, 59] on div "Platform" at bounding box center [258, 35] width 121 height 70
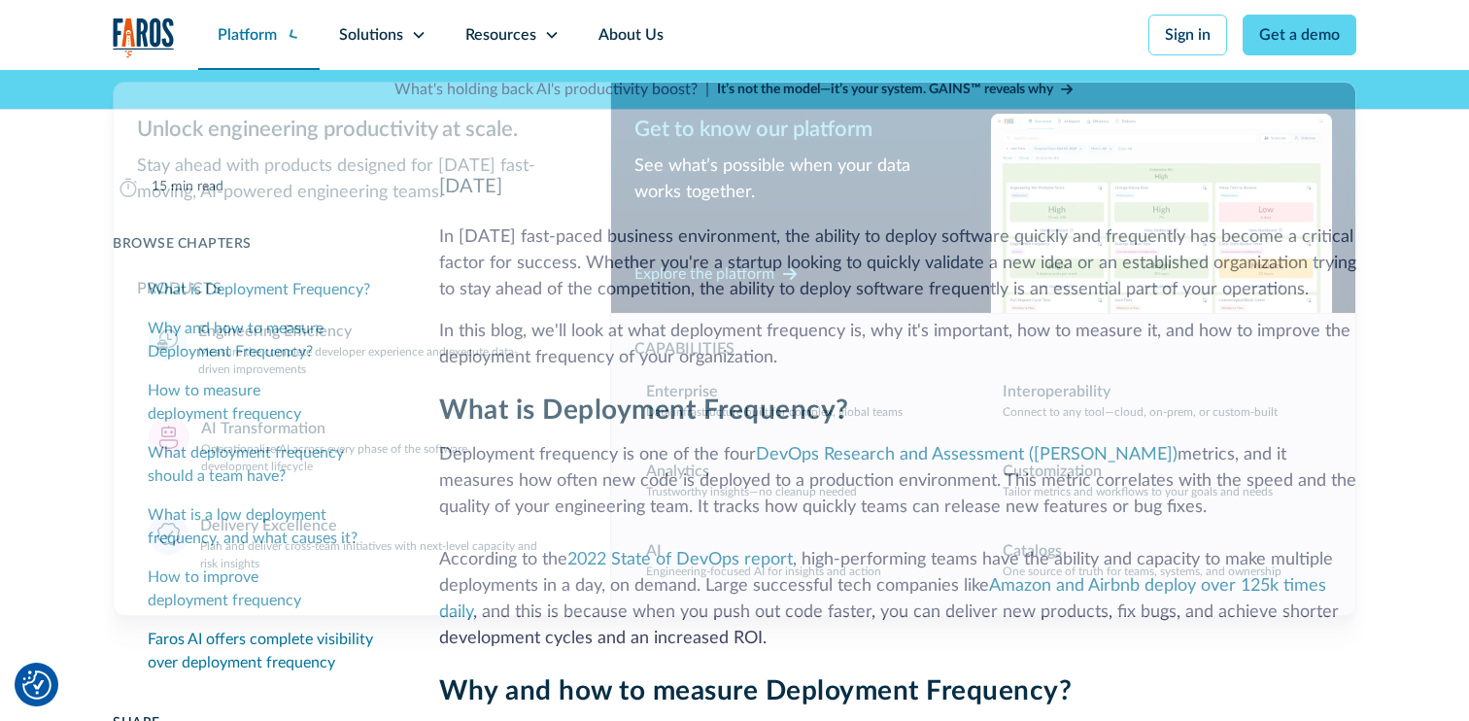
click at [251, 54] on div "Platform" at bounding box center [258, 35] width 121 height 70
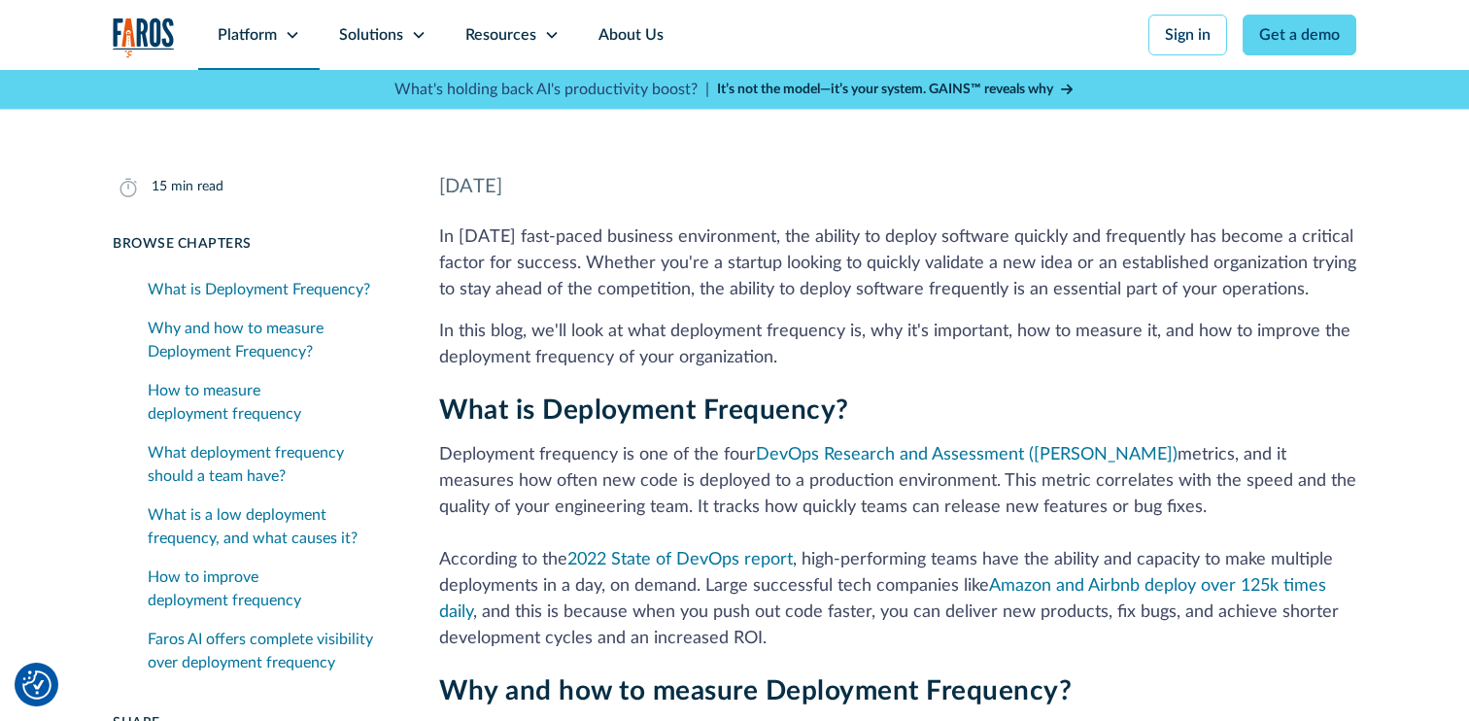
click at [251, 54] on div "Platform" at bounding box center [258, 35] width 121 height 70
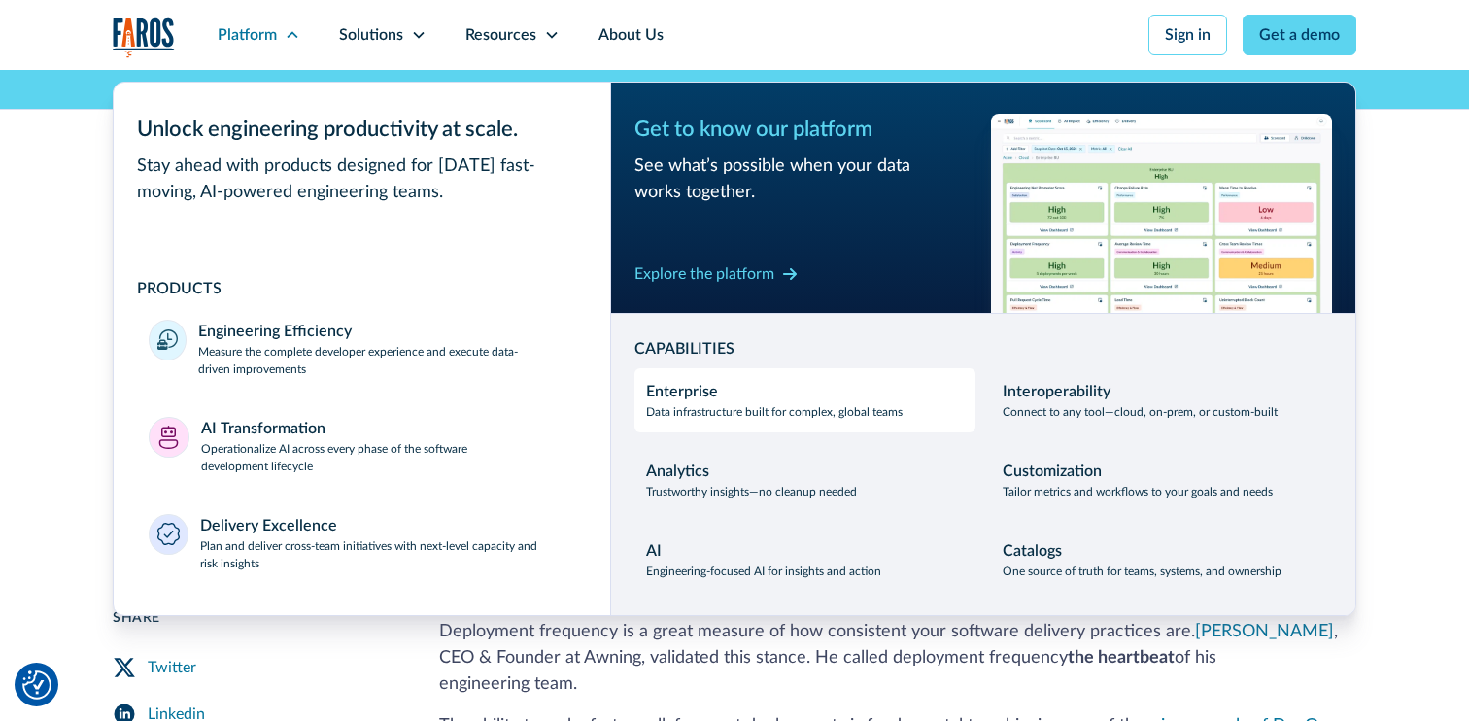
scroll to position [334, 0]
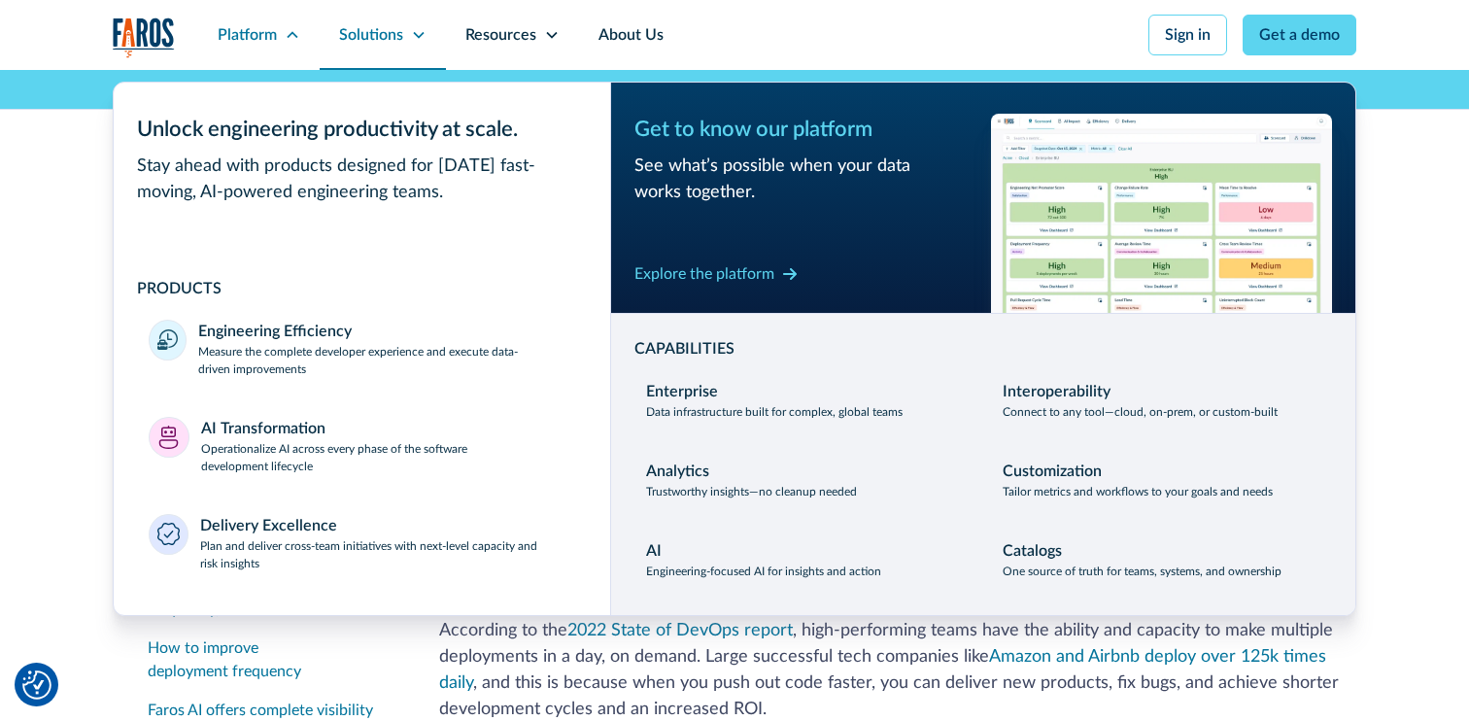
click at [383, 45] on div "Solutions" at bounding box center [371, 34] width 64 height 23
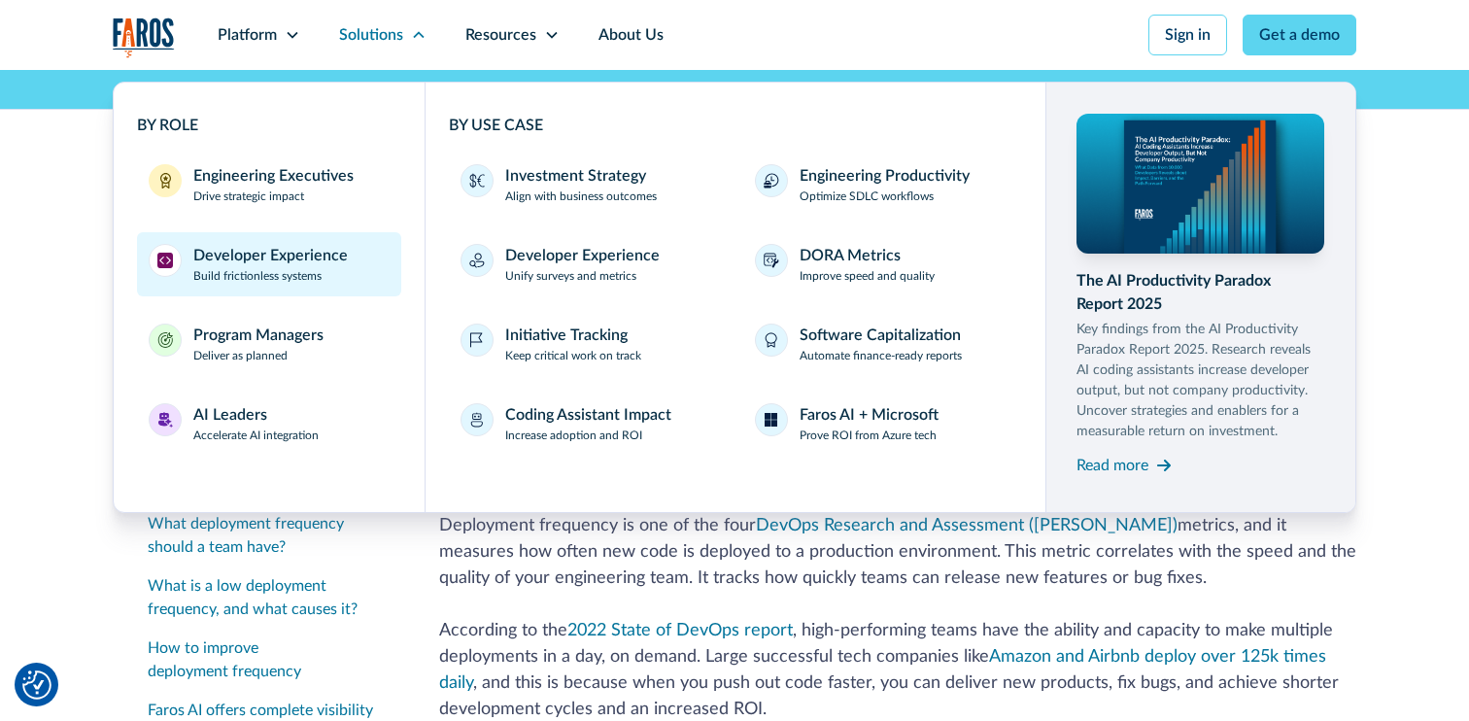
click at [236, 261] on div "Developer Experience" at bounding box center [270, 255] width 155 height 23
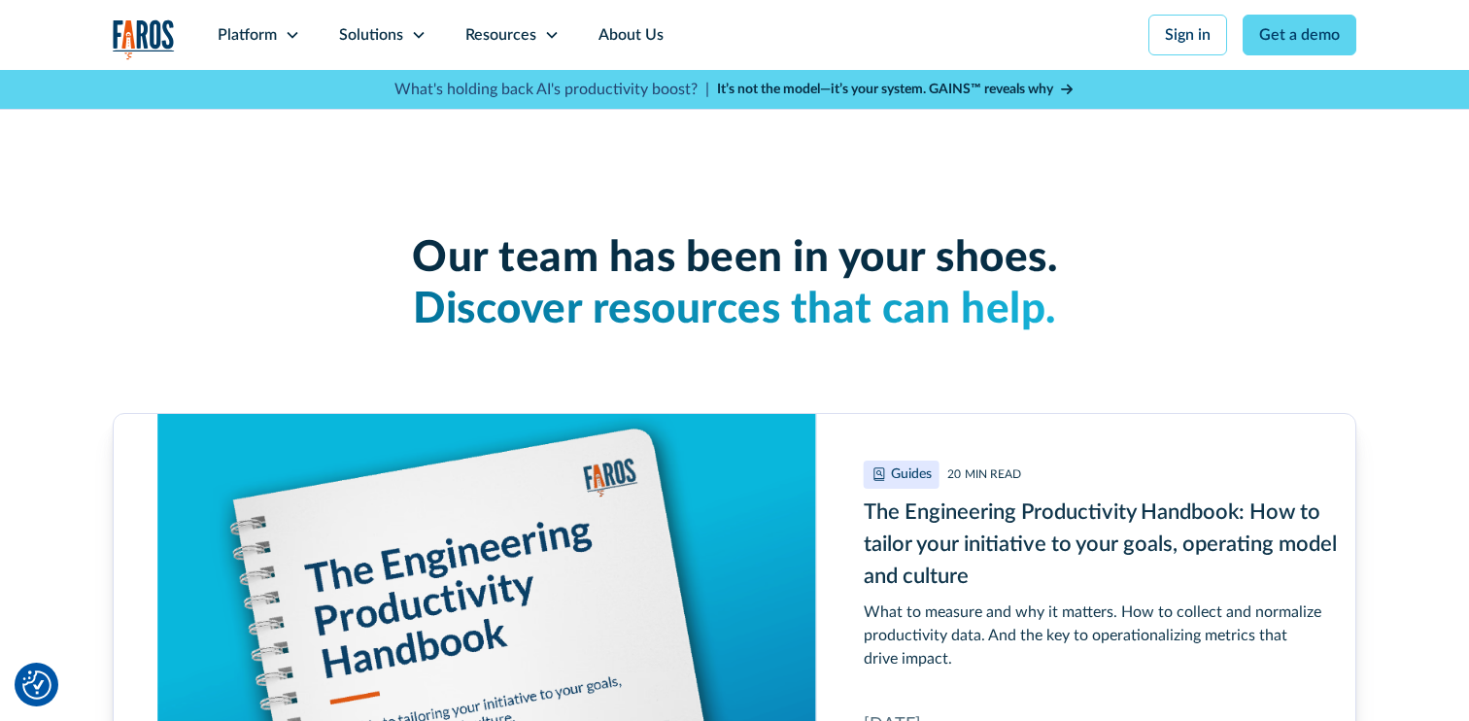
scroll to position [4782, 0]
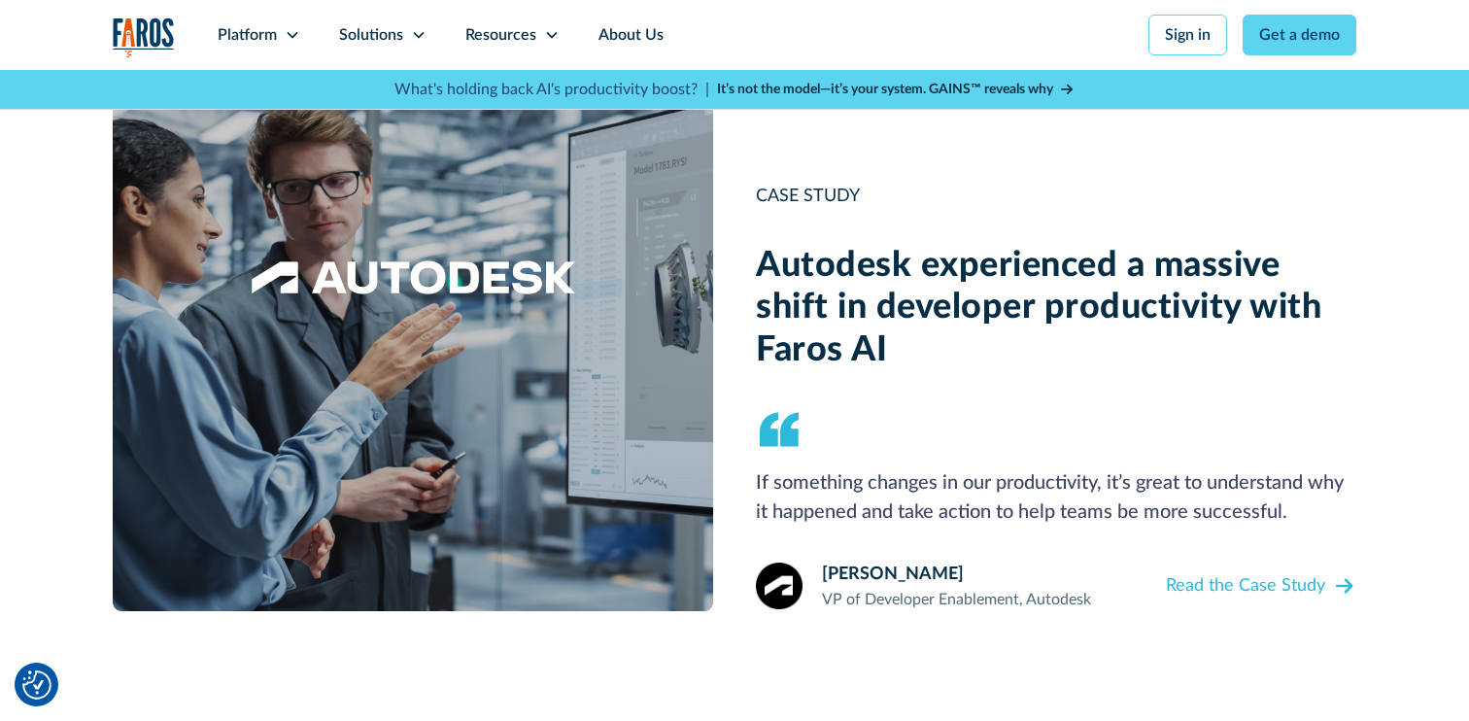
scroll to position [2180, 0]
